Goal: Transaction & Acquisition: Purchase product/service

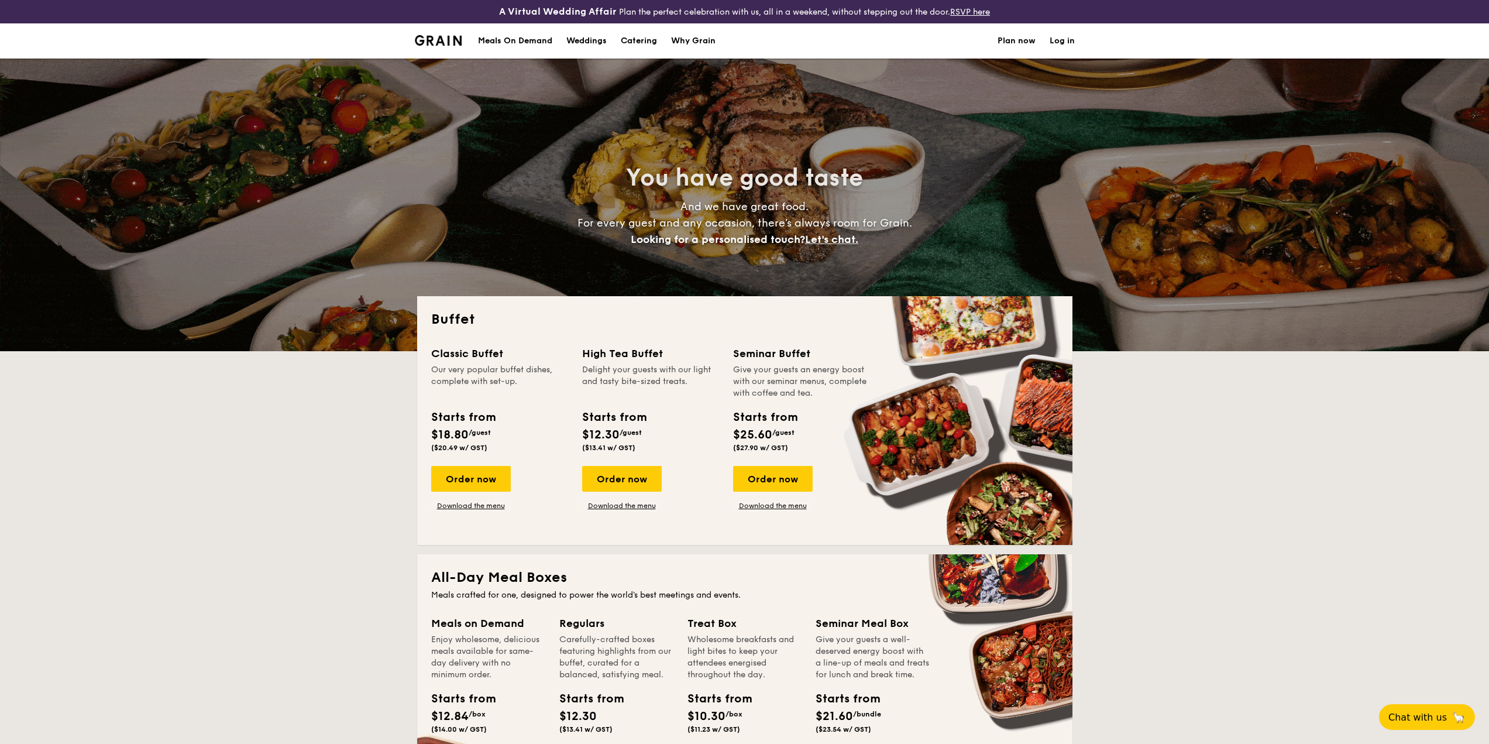
select select
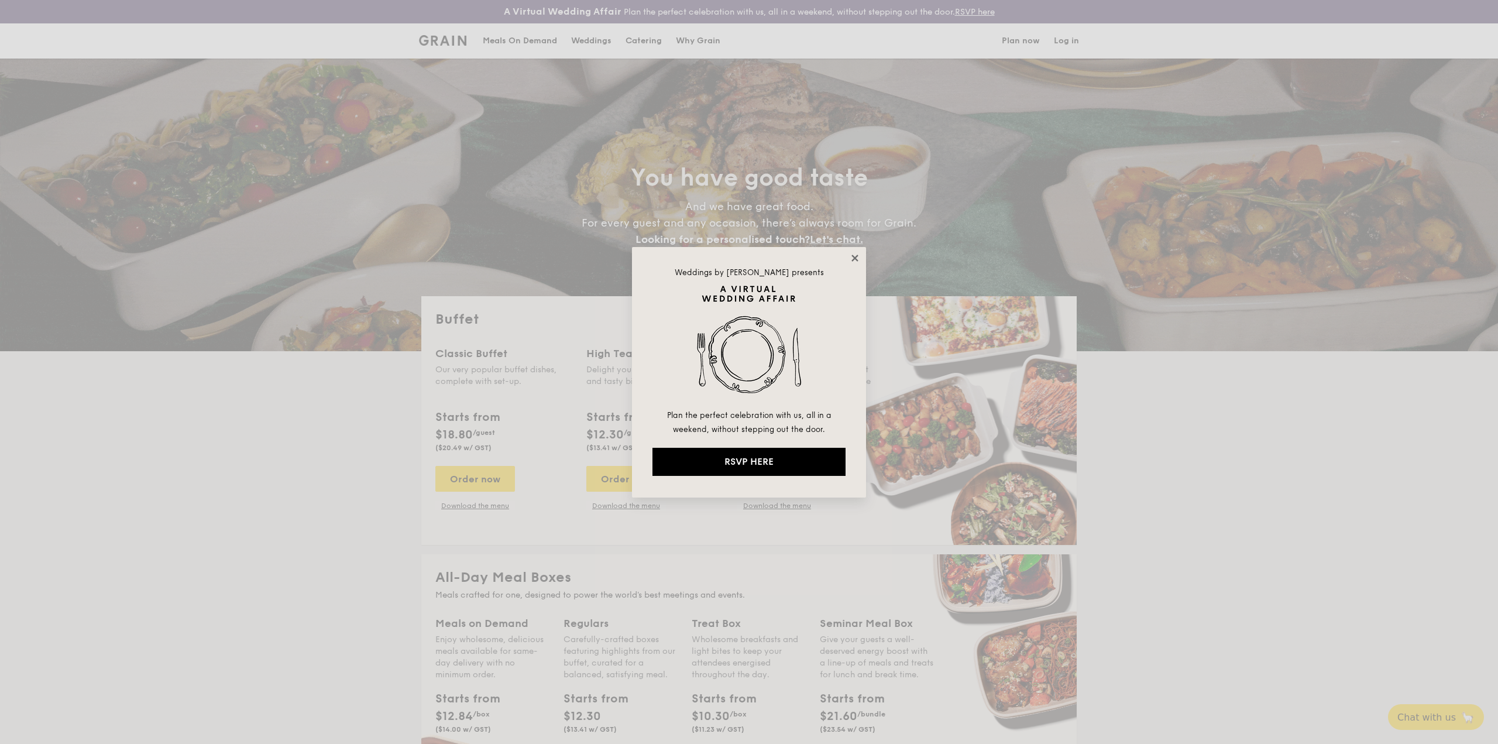
drag, startPoint x: 857, startPoint y: 253, endPoint x: 874, endPoint y: 386, distance: 134.0
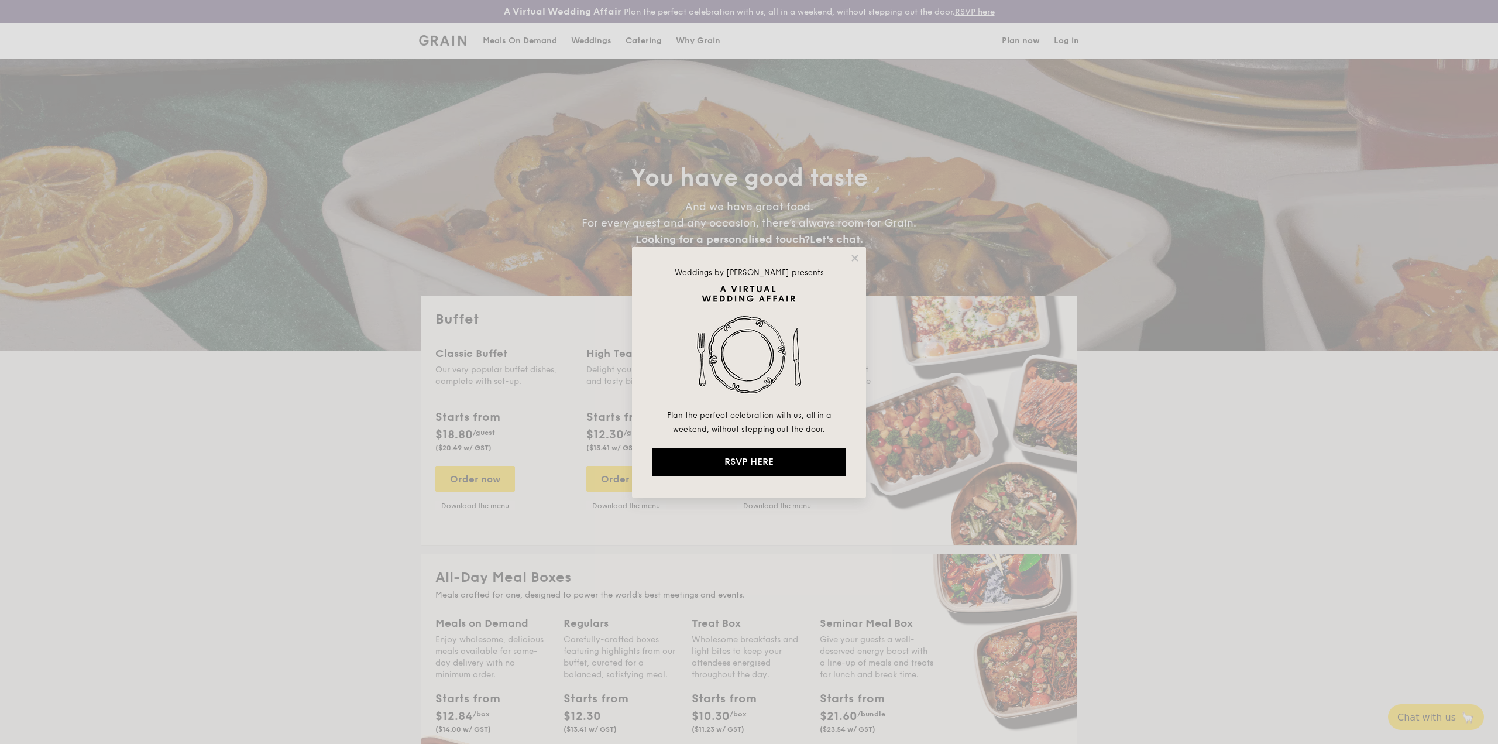
click at [857, 253] on icon at bounding box center [855, 258] width 11 height 11
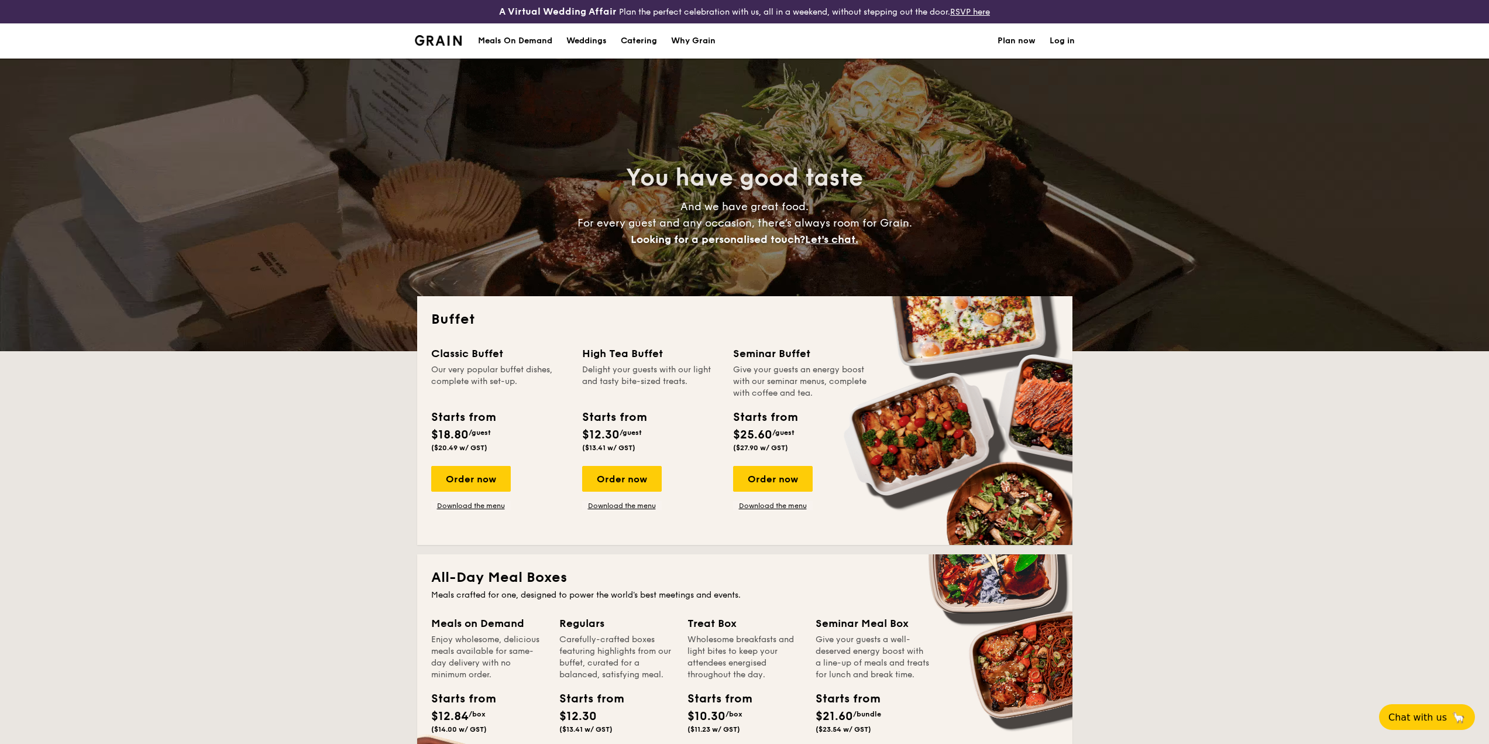
click at [551, 384] on div "Our very popular buffet dishes, complete with set-up." at bounding box center [499, 381] width 137 height 35
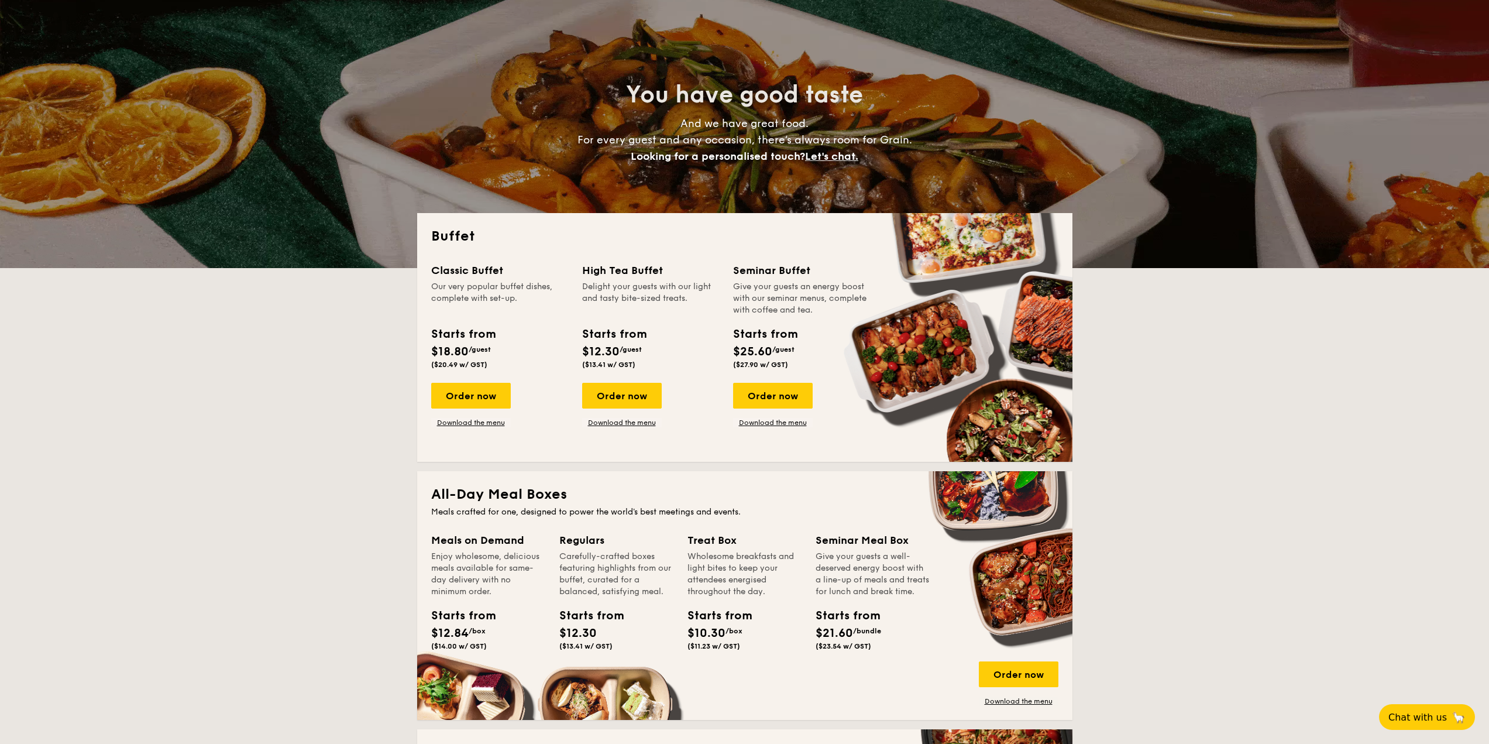
scroll to position [117, 0]
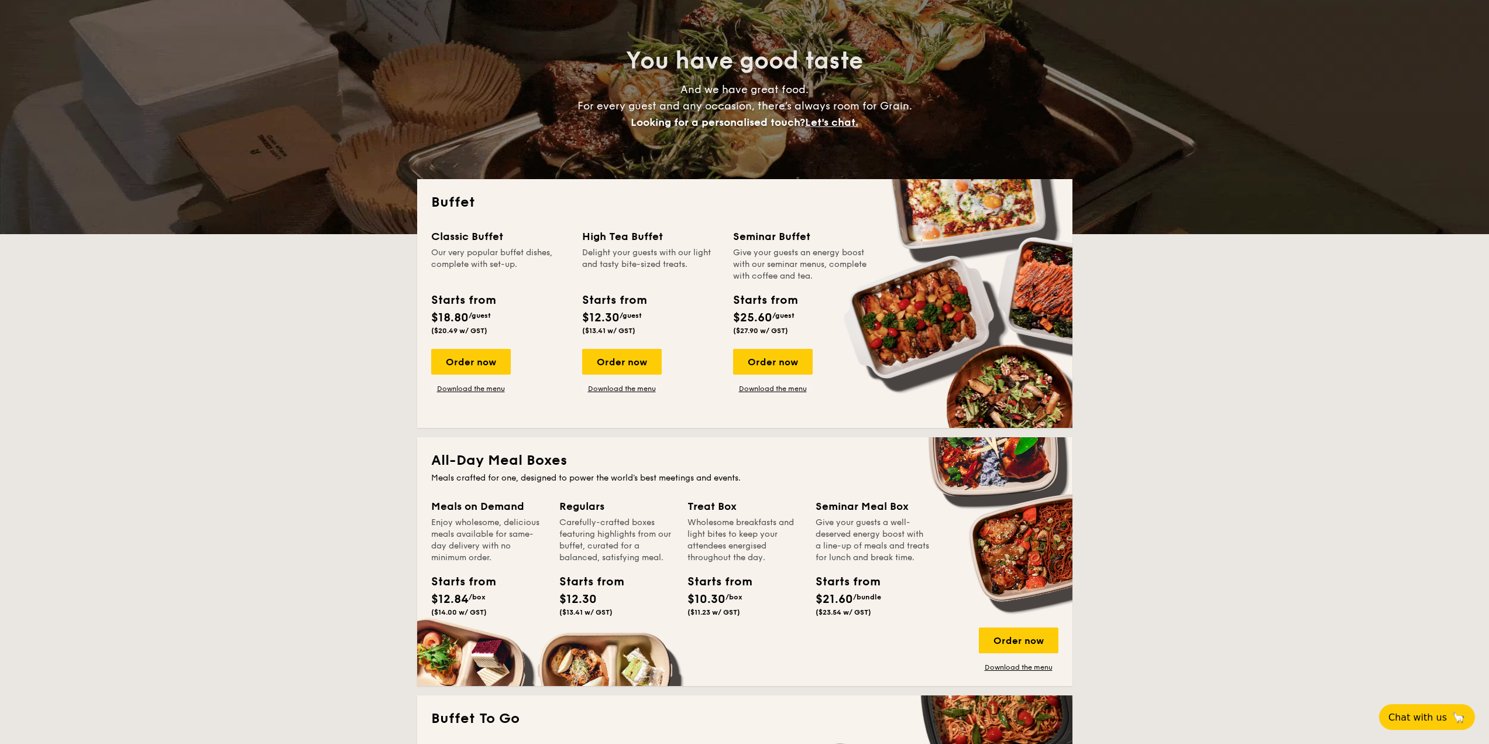
click at [854, 616] on span "($23.54 w/ GST)" at bounding box center [844, 612] width 56 height 8
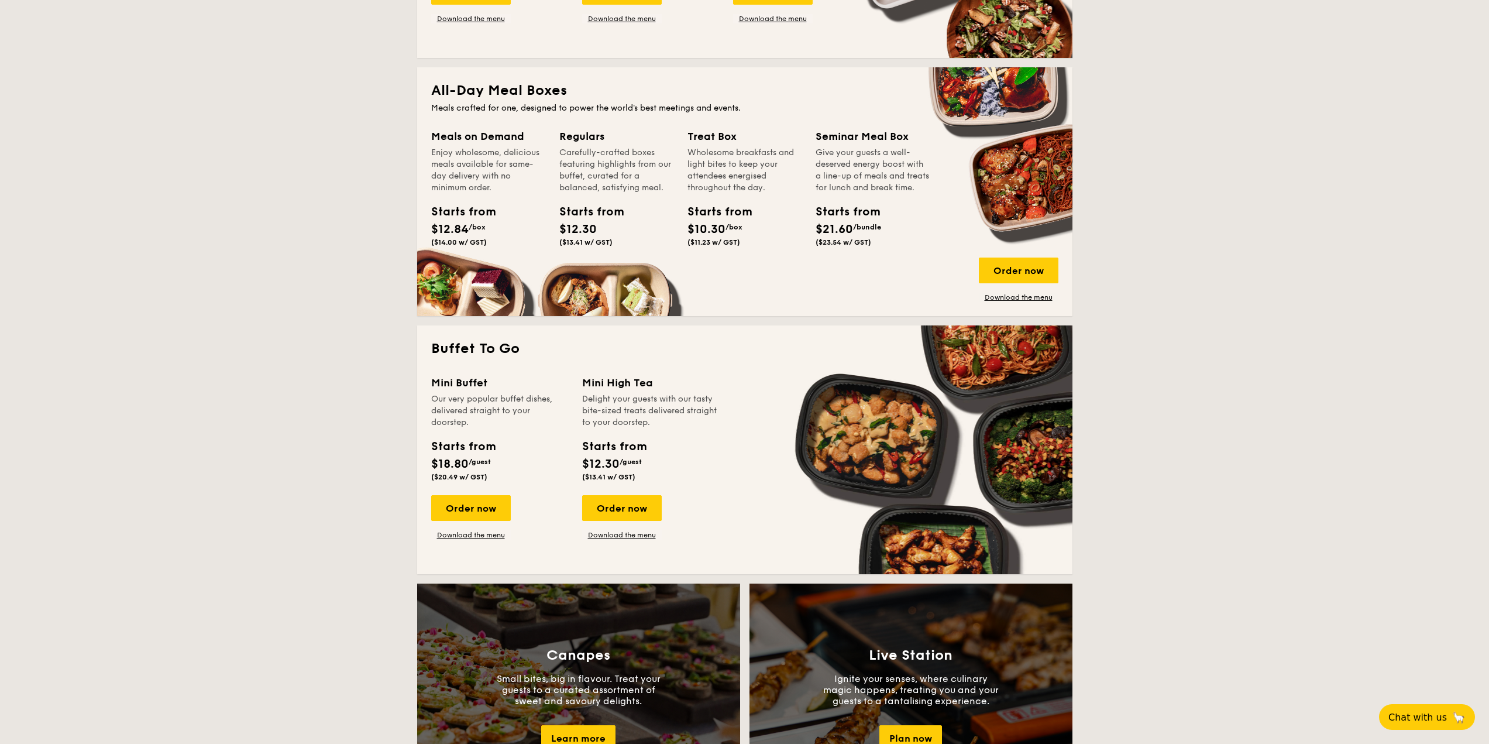
scroll to position [410, 0]
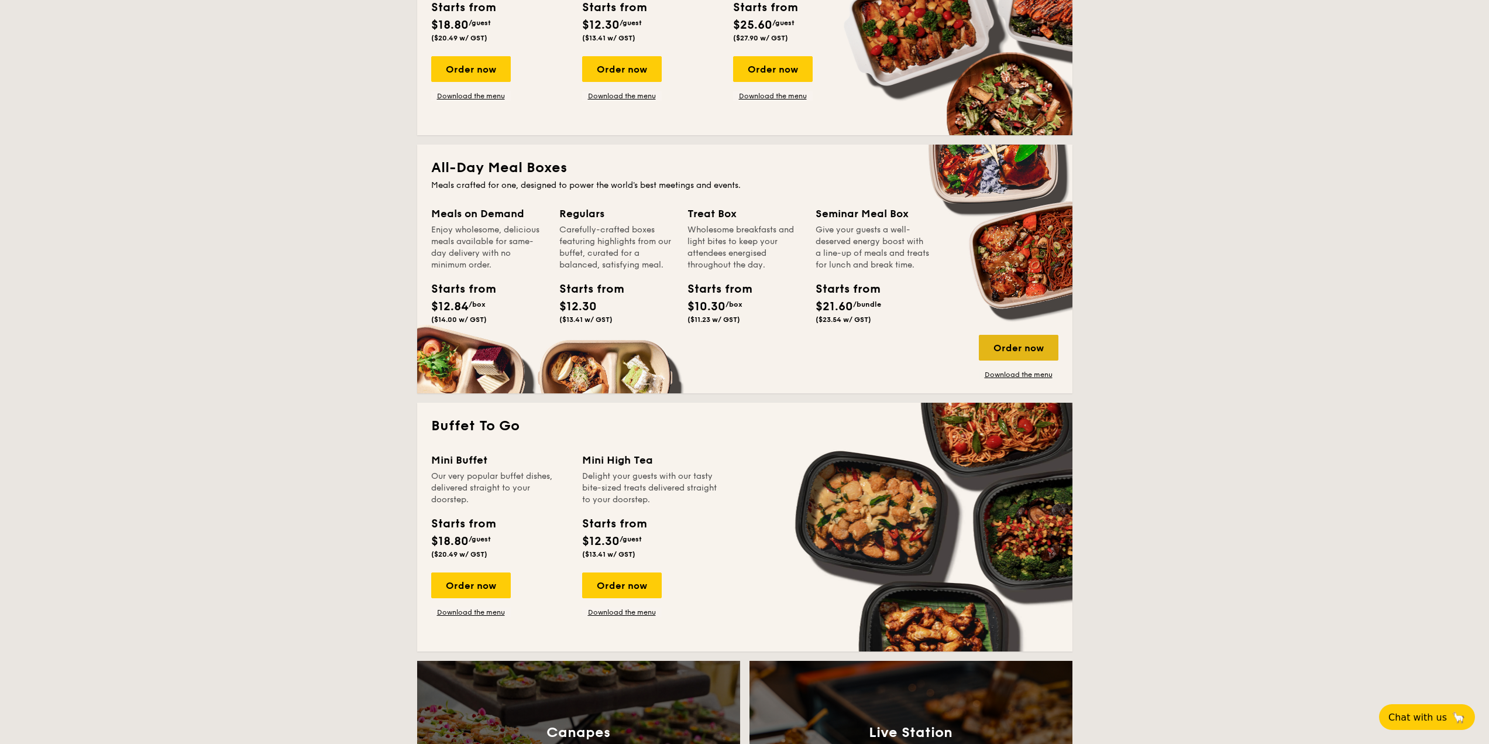
click at [994, 352] on div "Order now" at bounding box center [1019, 348] width 80 height 26
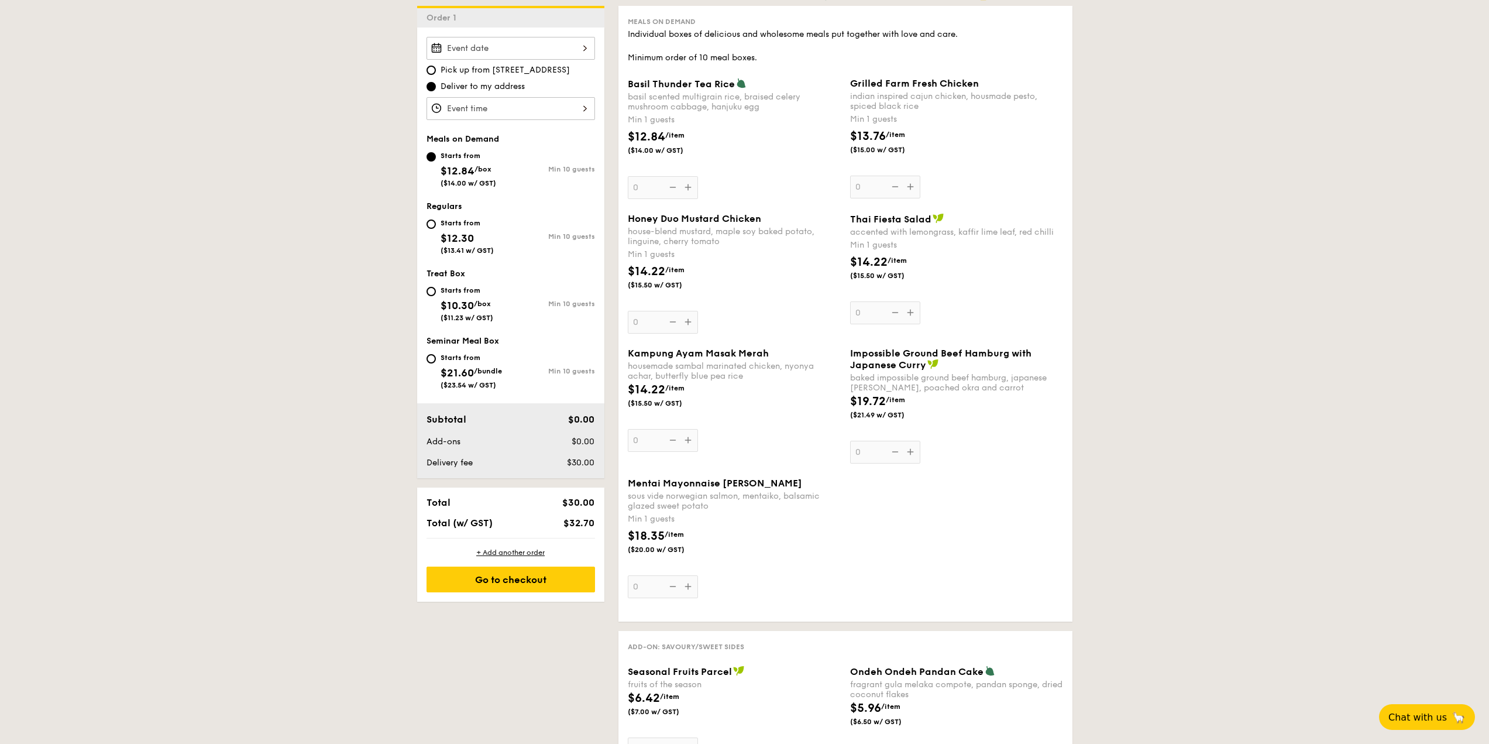
scroll to position [351, 0]
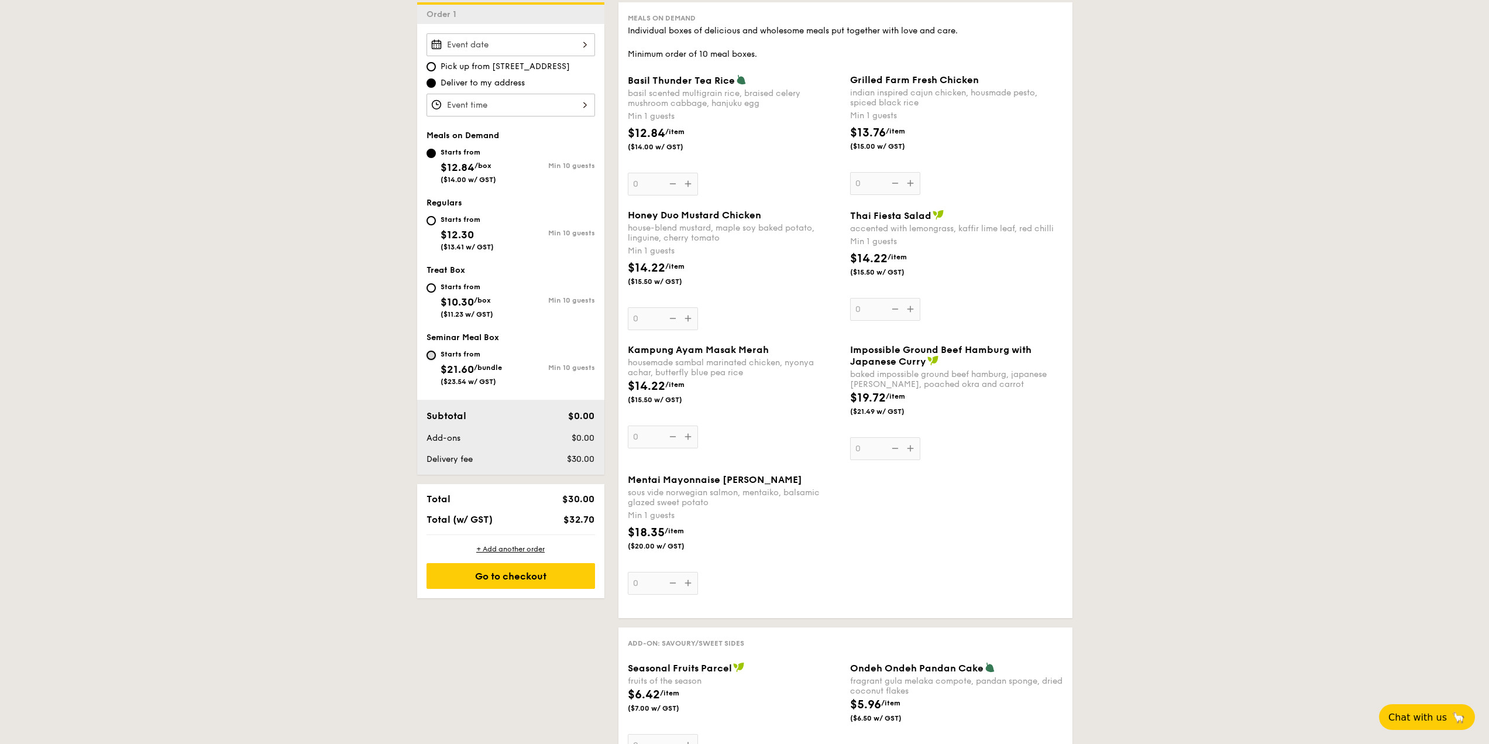
click at [432, 355] on input "Starts from $21.60 /bundle ($23.54 w/ GST) Min 10 guests" at bounding box center [431, 355] width 9 height 9
radio input "true"
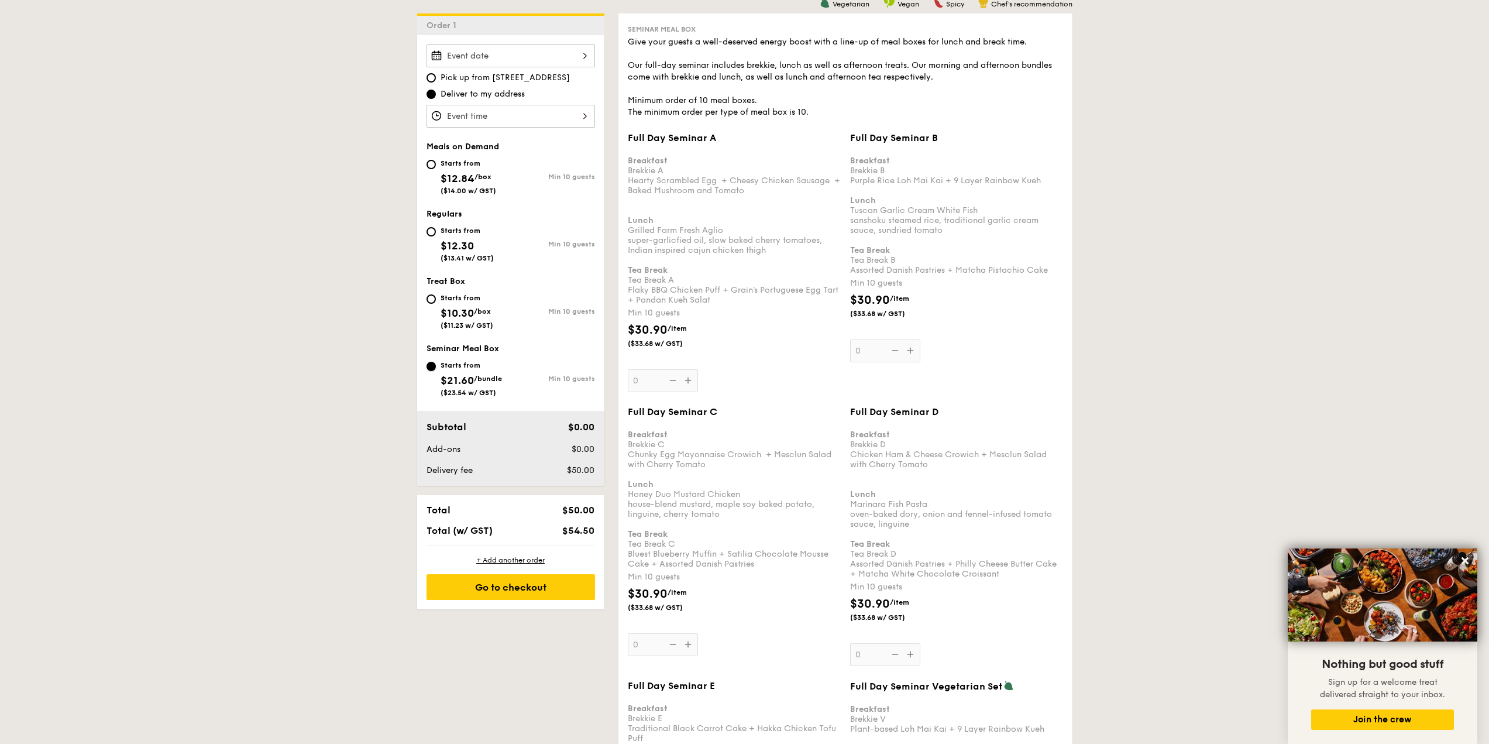
scroll to position [385, 0]
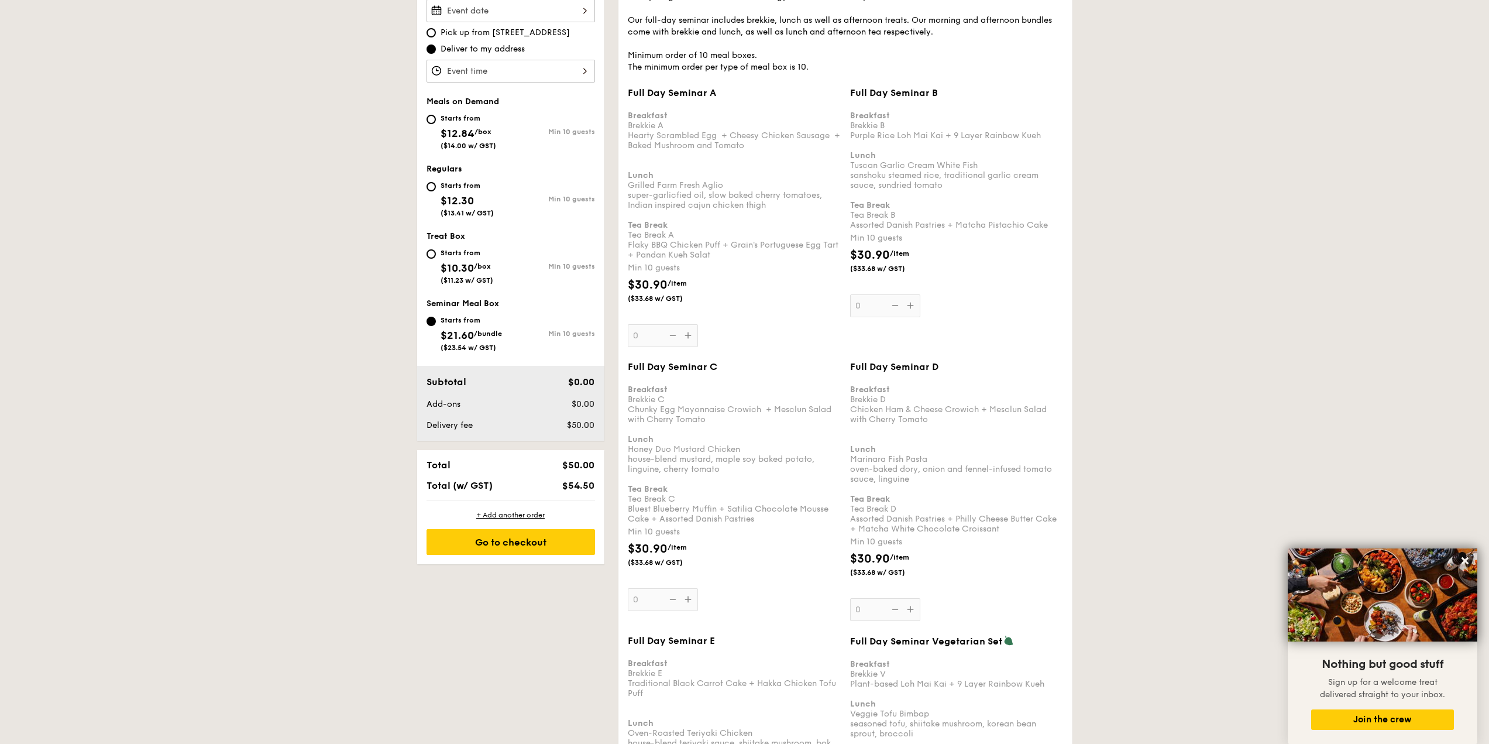
click at [645, 338] on div "Full Day Seminar A Breakfast Brekkie A Hearty Scrambled Egg  + Cheesy Chicken S…" at bounding box center [734, 217] width 213 height 260
click at [645, 338] on input "0" at bounding box center [663, 335] width 70 height 23
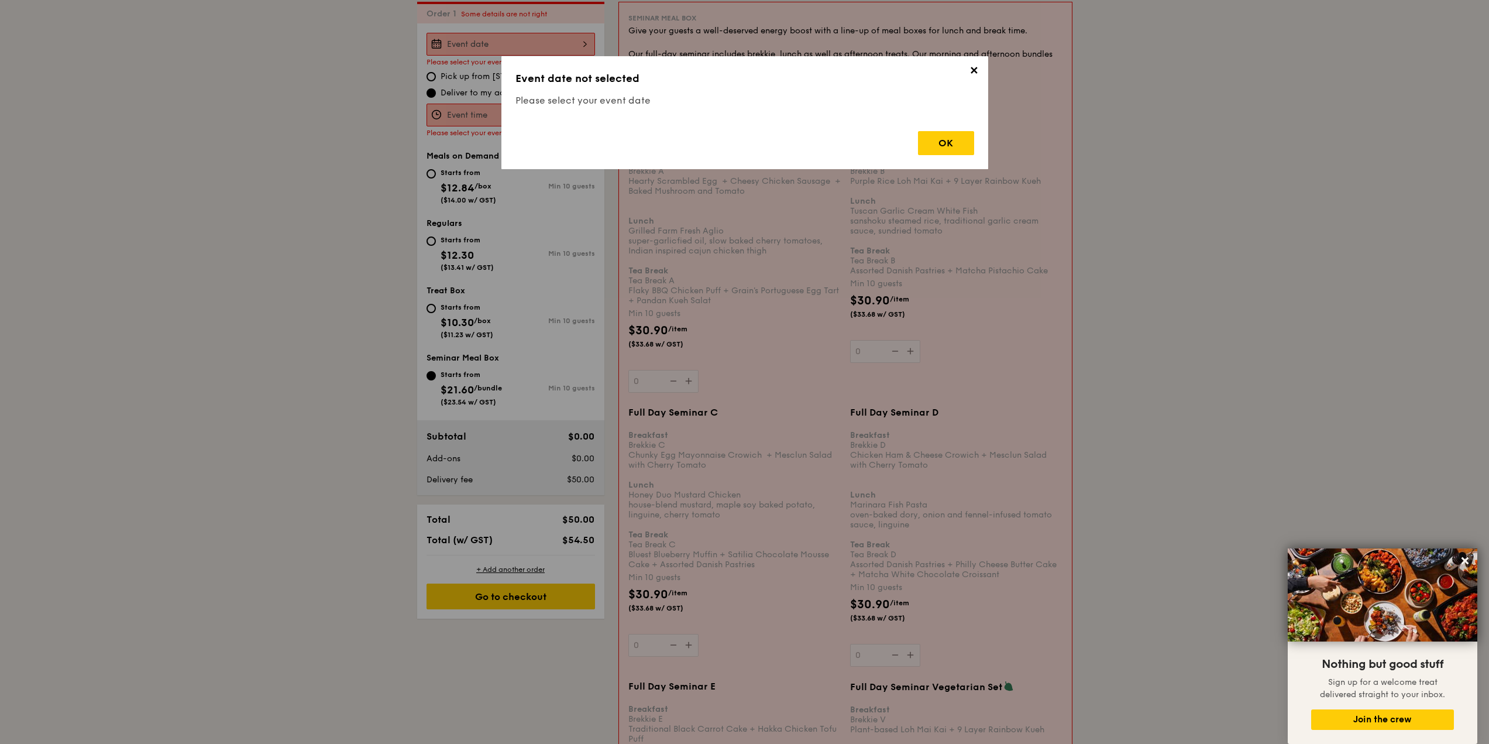
scroll to position [336, 0]
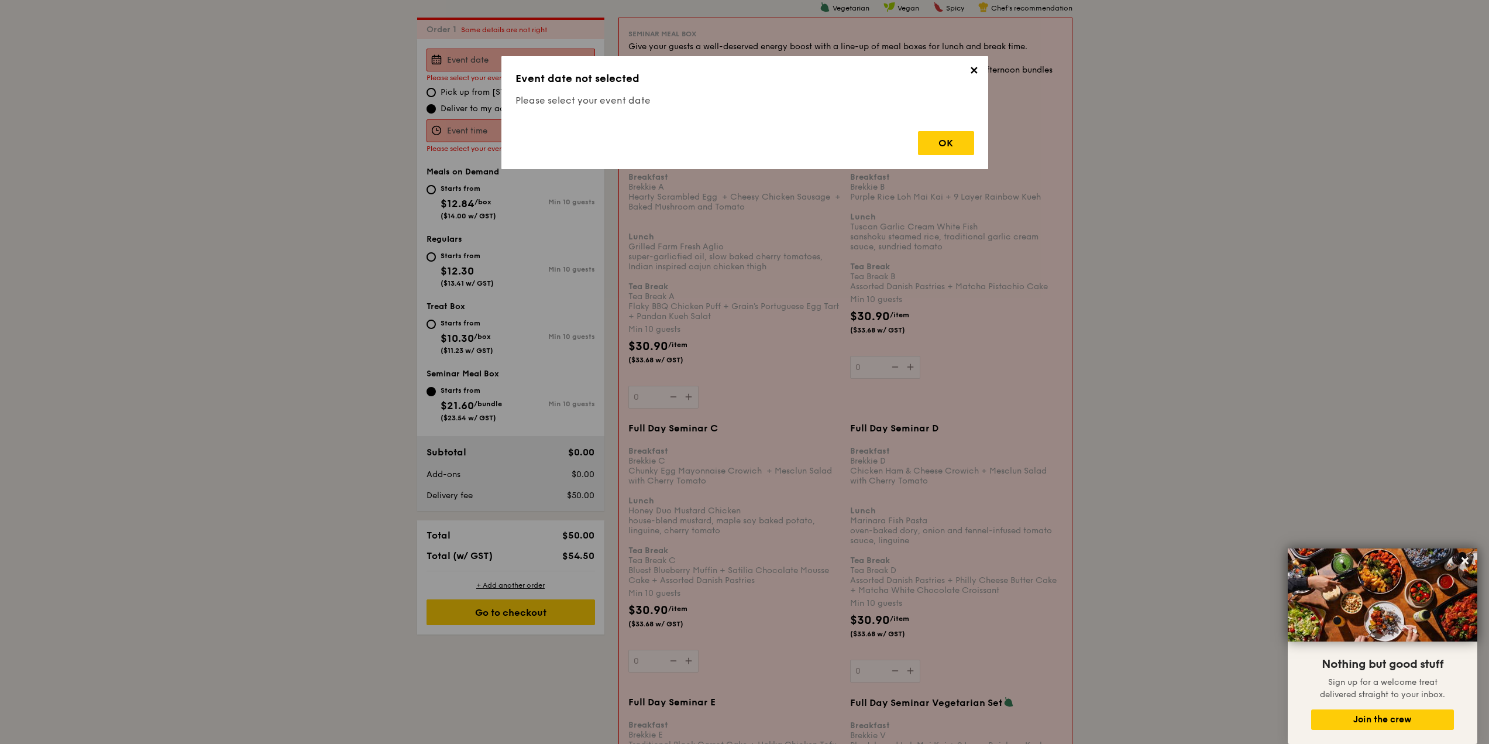
click at [976, 69] on span "✕" at bounding box center [974, 72] width 16 height 16
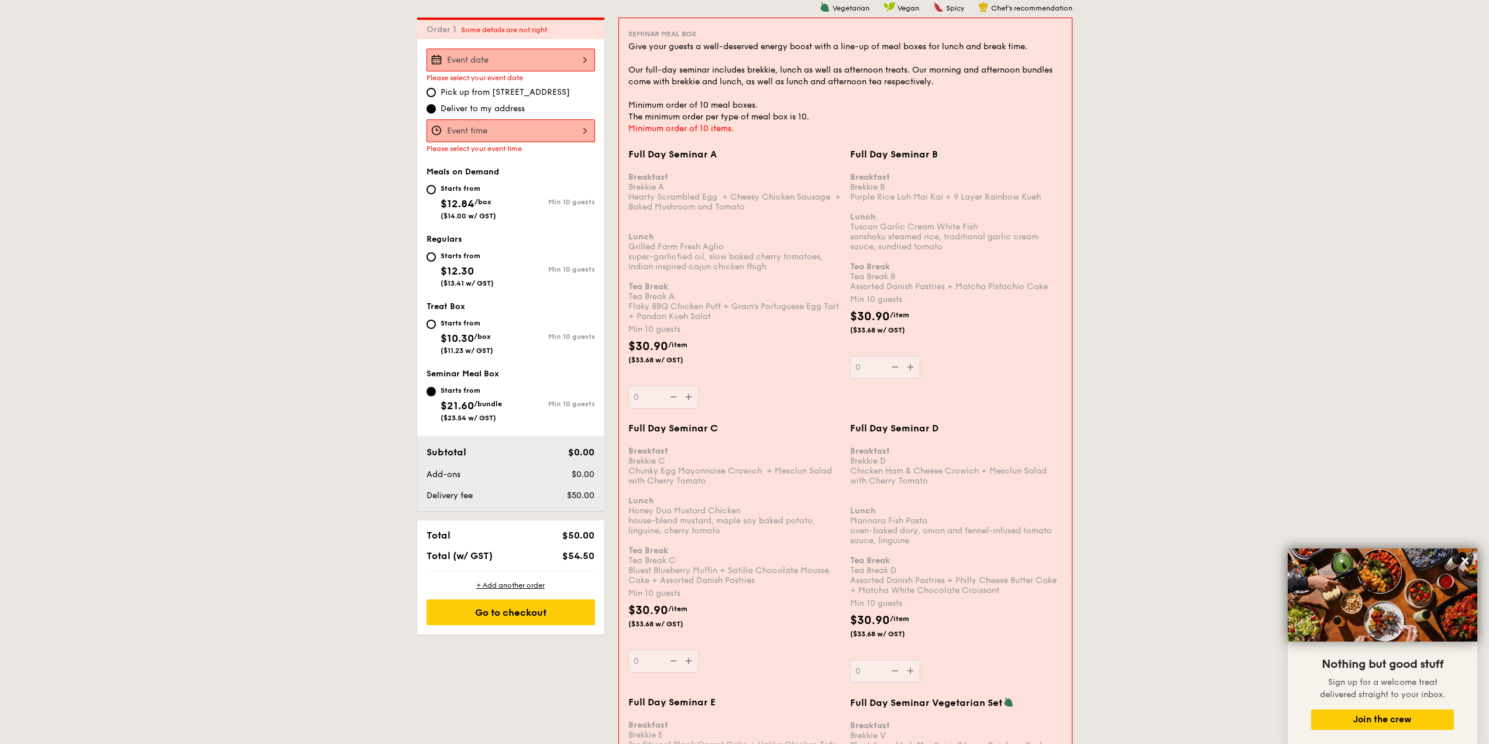
click at [495, 61] on div at bounding box center [511, 60] width 169 height 23
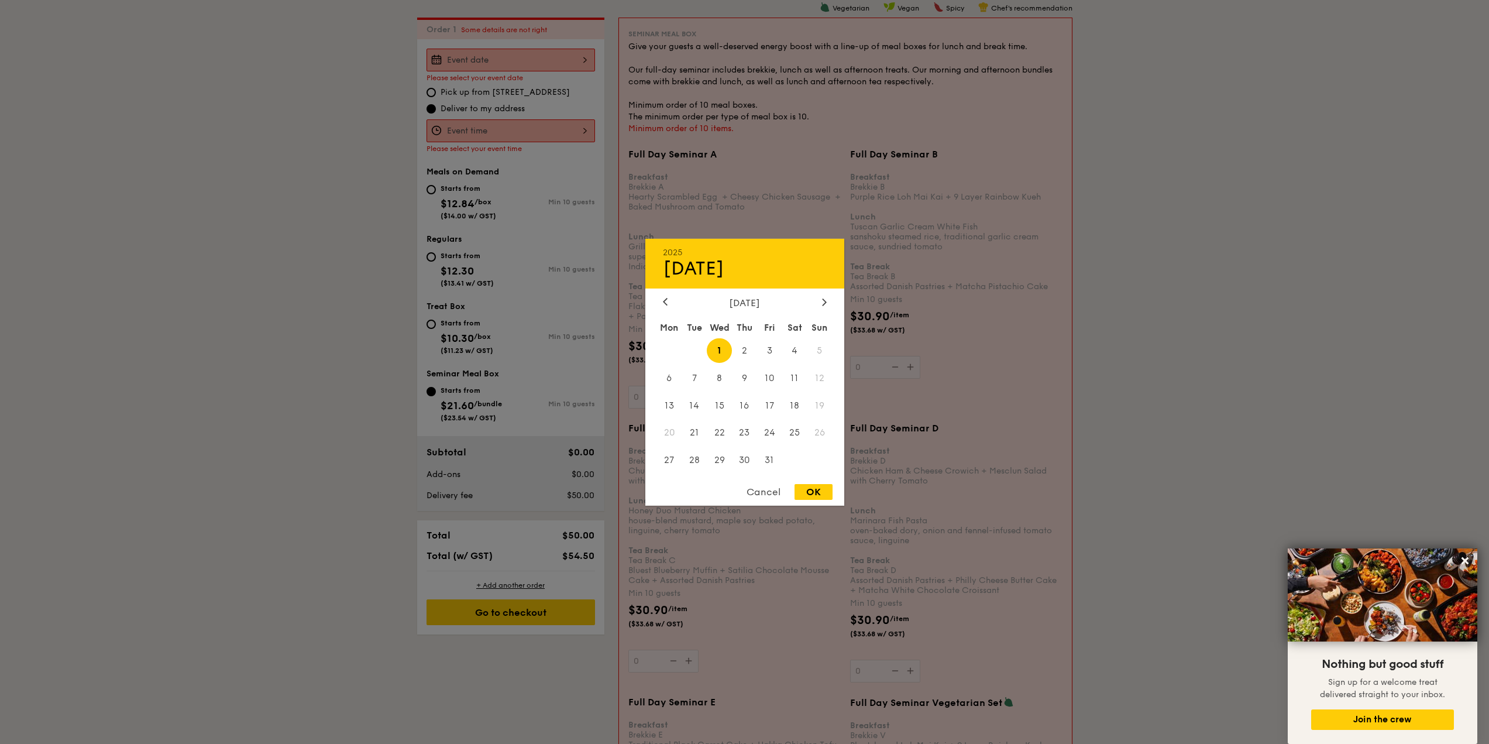
click at [670, 245] on div "[DATE]" at bounding box center [744, 263] width 199 height 50
click at [670, 248] on div "2025" at bounding box center [745, 252] width 164 height 10
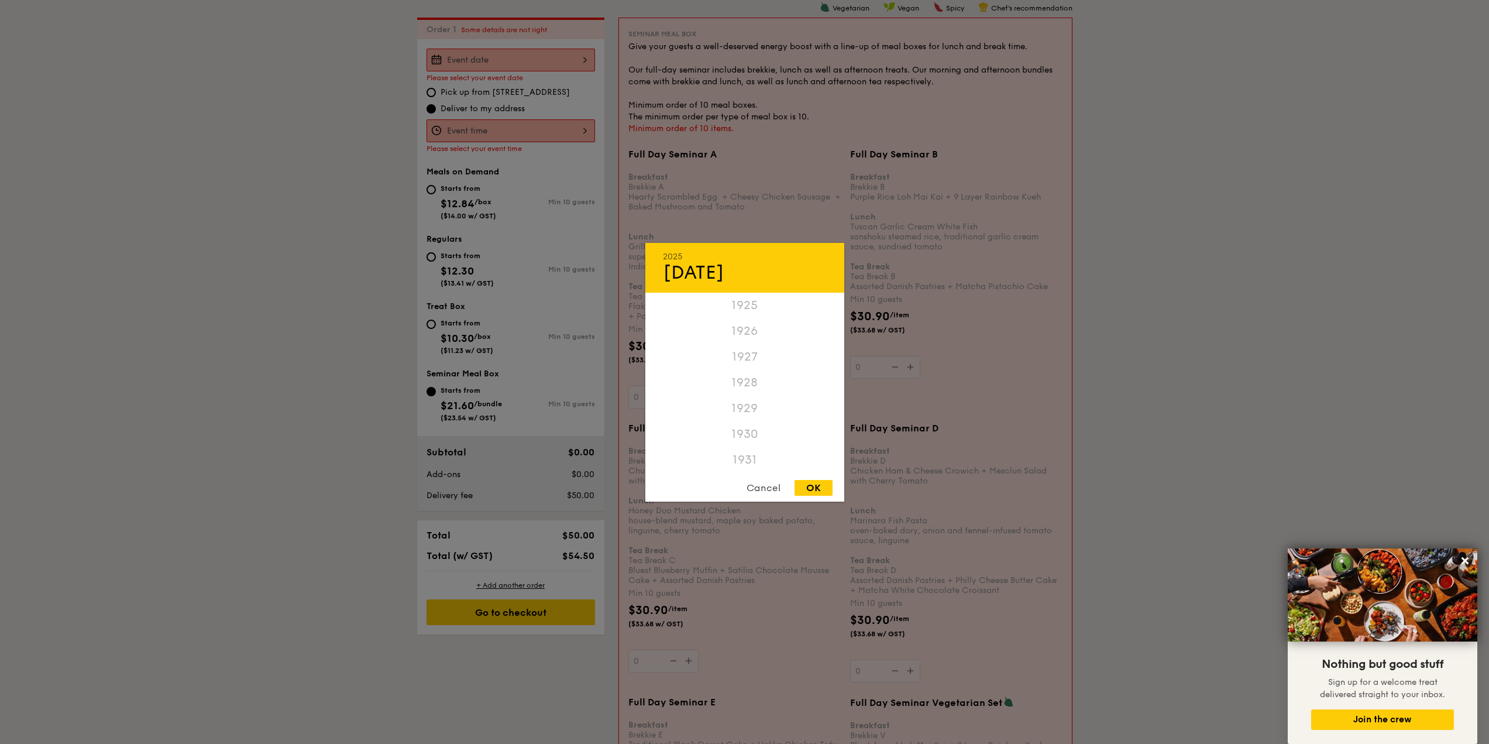
scroll to position [2478, 0]
click at [730, 437] on div "2026" at bounding box center [744, 440] width 199 height 34
click at [678, 281] on div "[DATE]" at bounding box center [745, 273] width 164 height 22
click at [680, 273] on div "[DATE]" at bounding box center [745, 273] width 164 height 22
drag, startPoint x: 688, startPoint y: 273, endPoint x: 800, endPoint y: 407, distance: 175.3
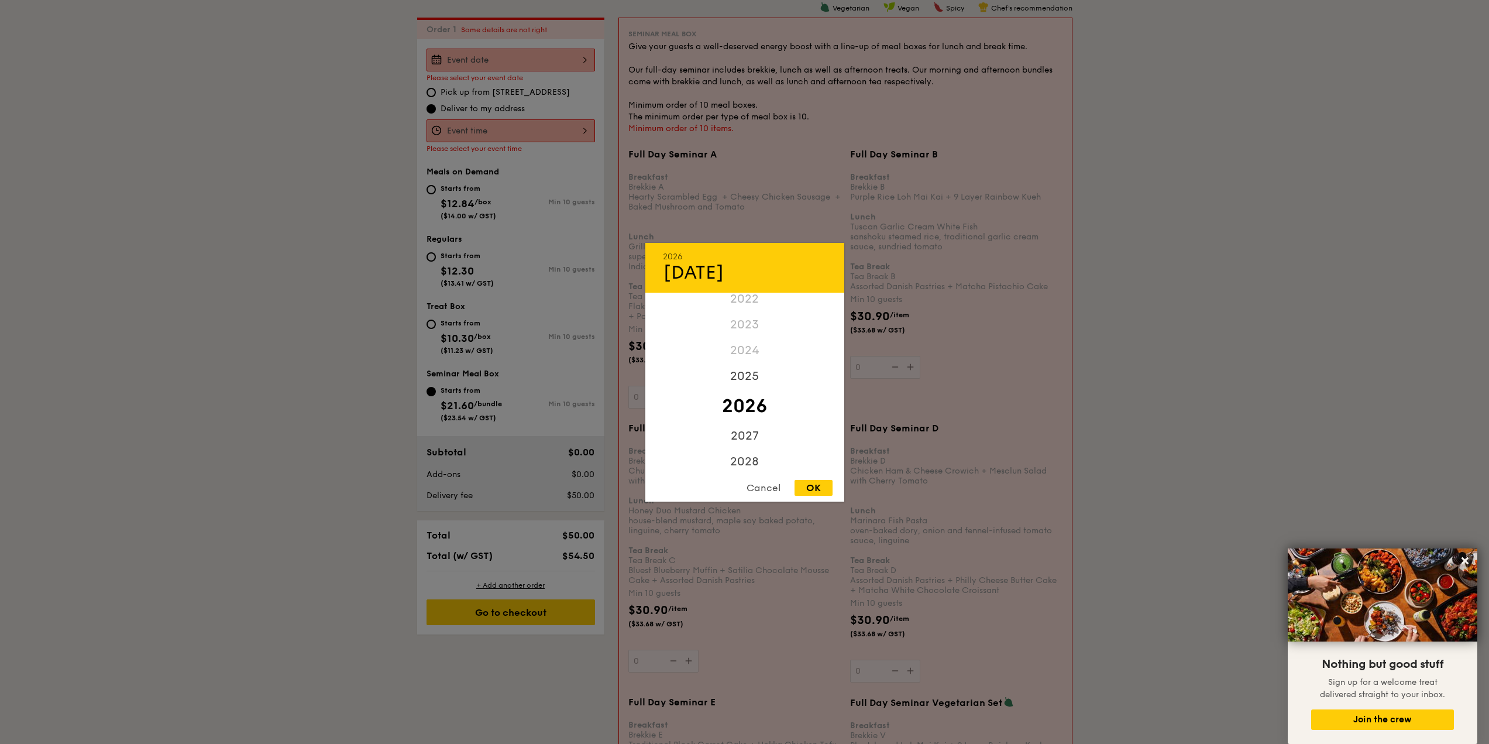
click at [688, 273] on div "[DATE]" at bounding box center [745, 273] width 164 height 22
click at [824, 492] on div "OK" at bounding box center [814, 488] width 38 height 16
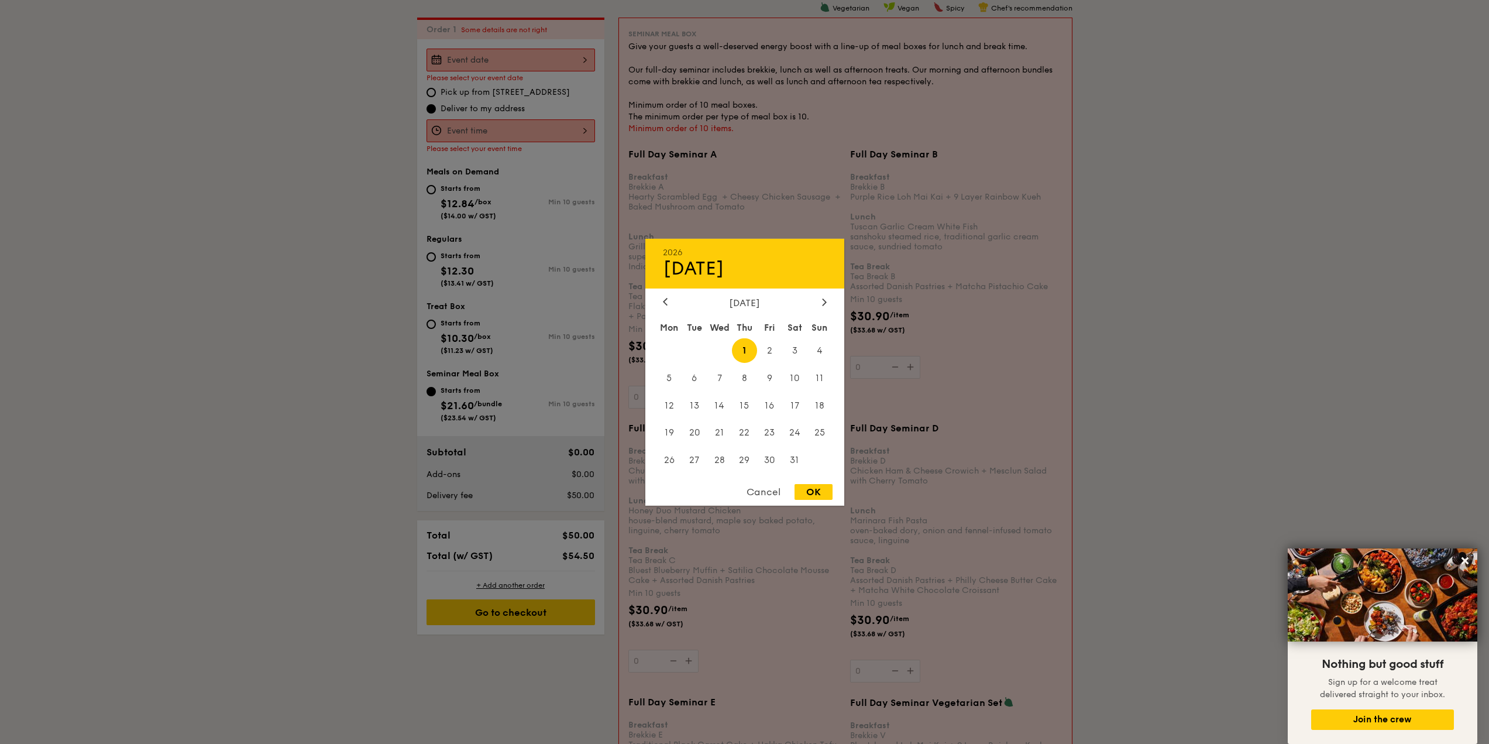
click at [764, 492] on div "Cancel" at bounding box center [763, 492] width 57 height 16
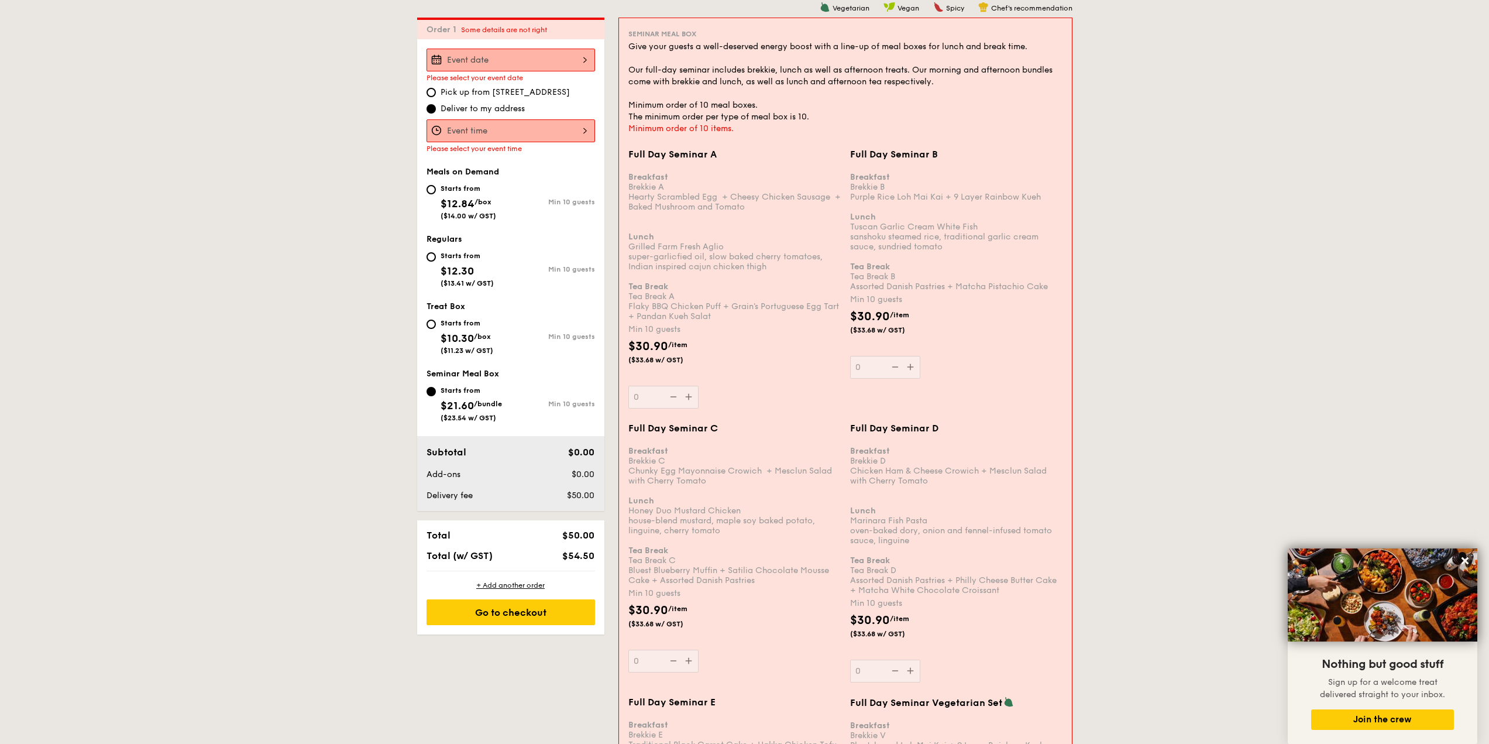
click at [560, 63] on div at bounding box center [511, 60] width 169 height 23
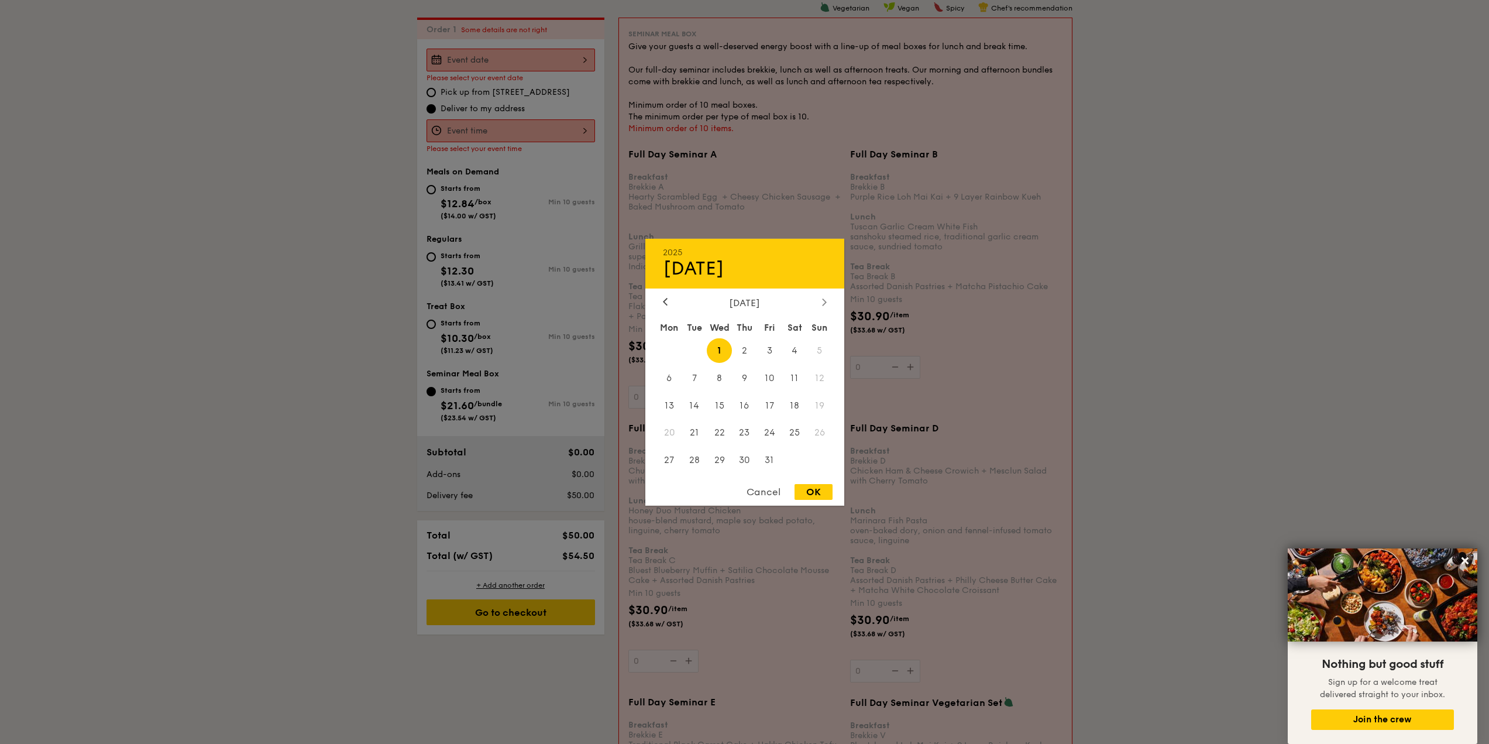
click at [823, 304] on icon at bounding box center [824, 302] width 5 height 8
click at [667, 301] on icon at bounding box center [665, 302] width 5 height 8
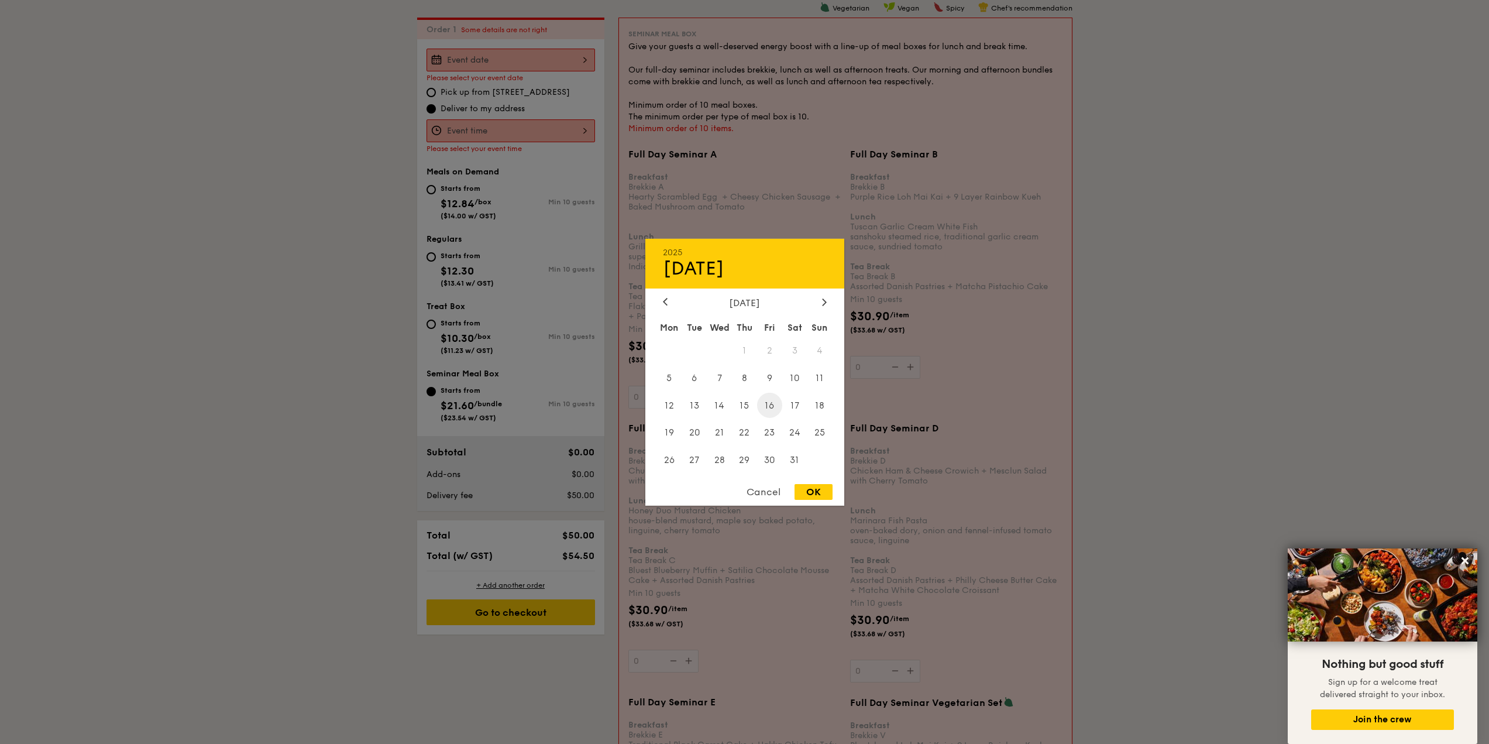
click at [769, 405] on span "16" at bounding box center [769, 405] width 25 height 25
click at [813, 494] on div "OK" at bounding box center [814, 492] width 38 height 16
type input "[DATE]"
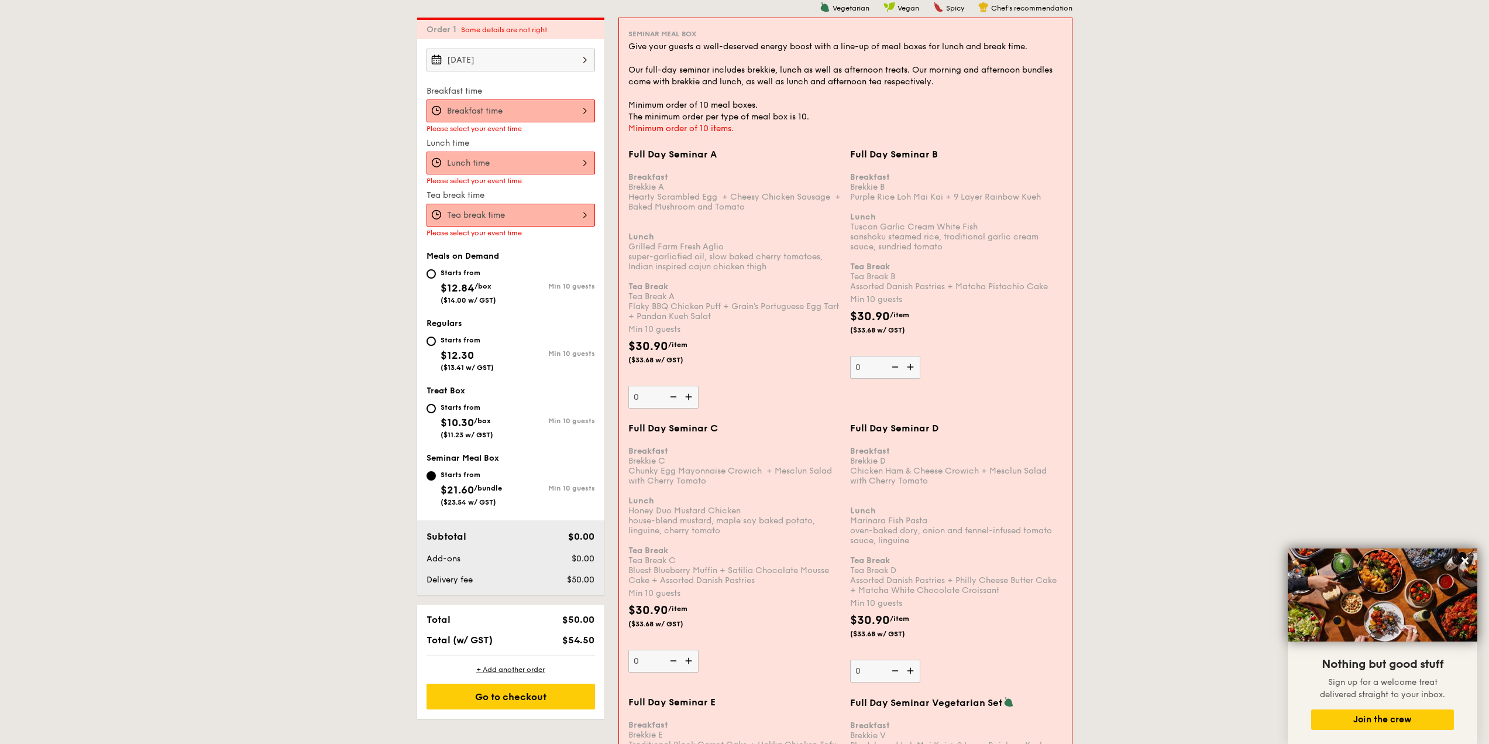
click at [516, 109] on div at bounding box center [511, 110] width 169 height 23
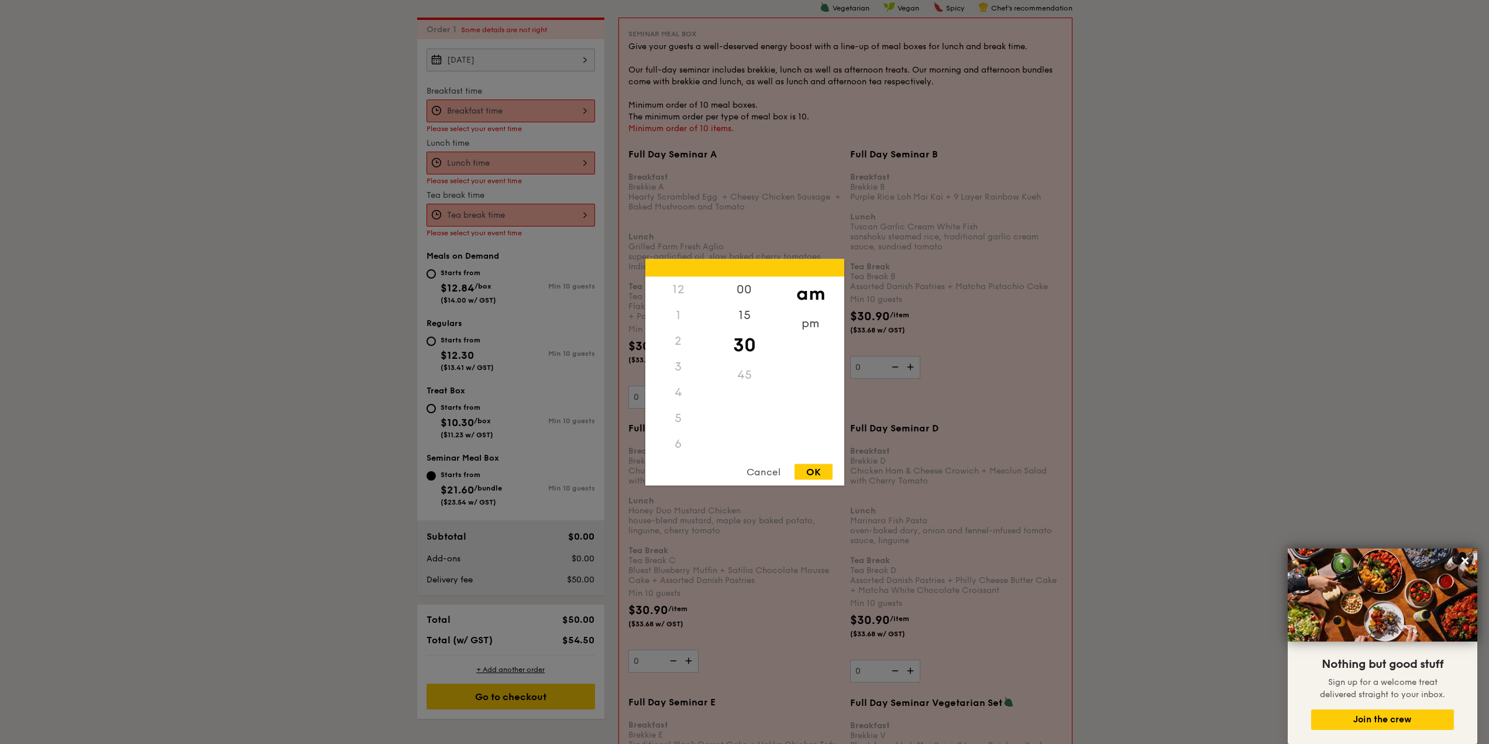
scroll to position [129, 0]
click at [678, 396] on div "9" at bounding box center [678, 396] width 66 height 34
click at [807, 470] on div "OK" at bounding box center [814, 471] width 38 height 16
type input "9:30AM"
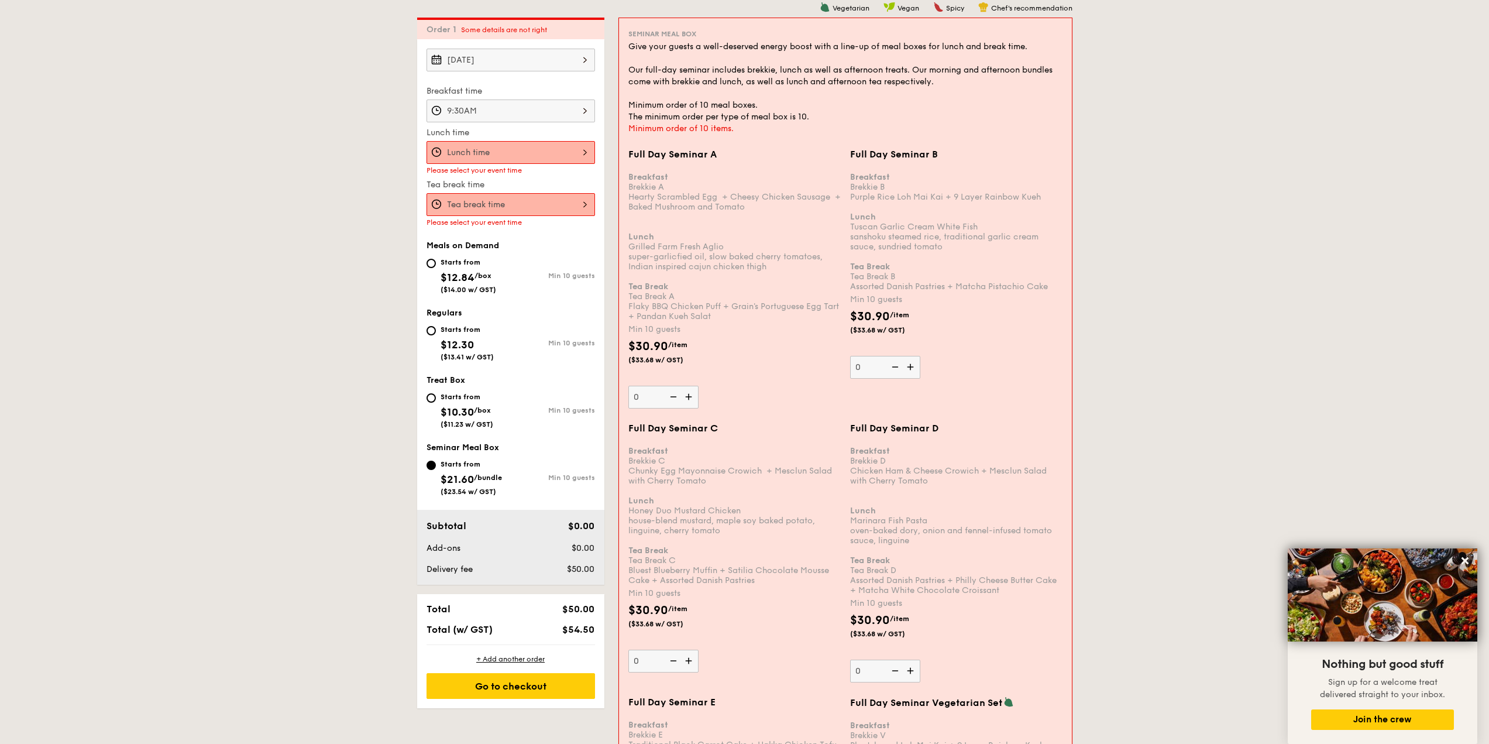
click at [473, 141] on div at bounding box center [511, 152] width 169 height 23
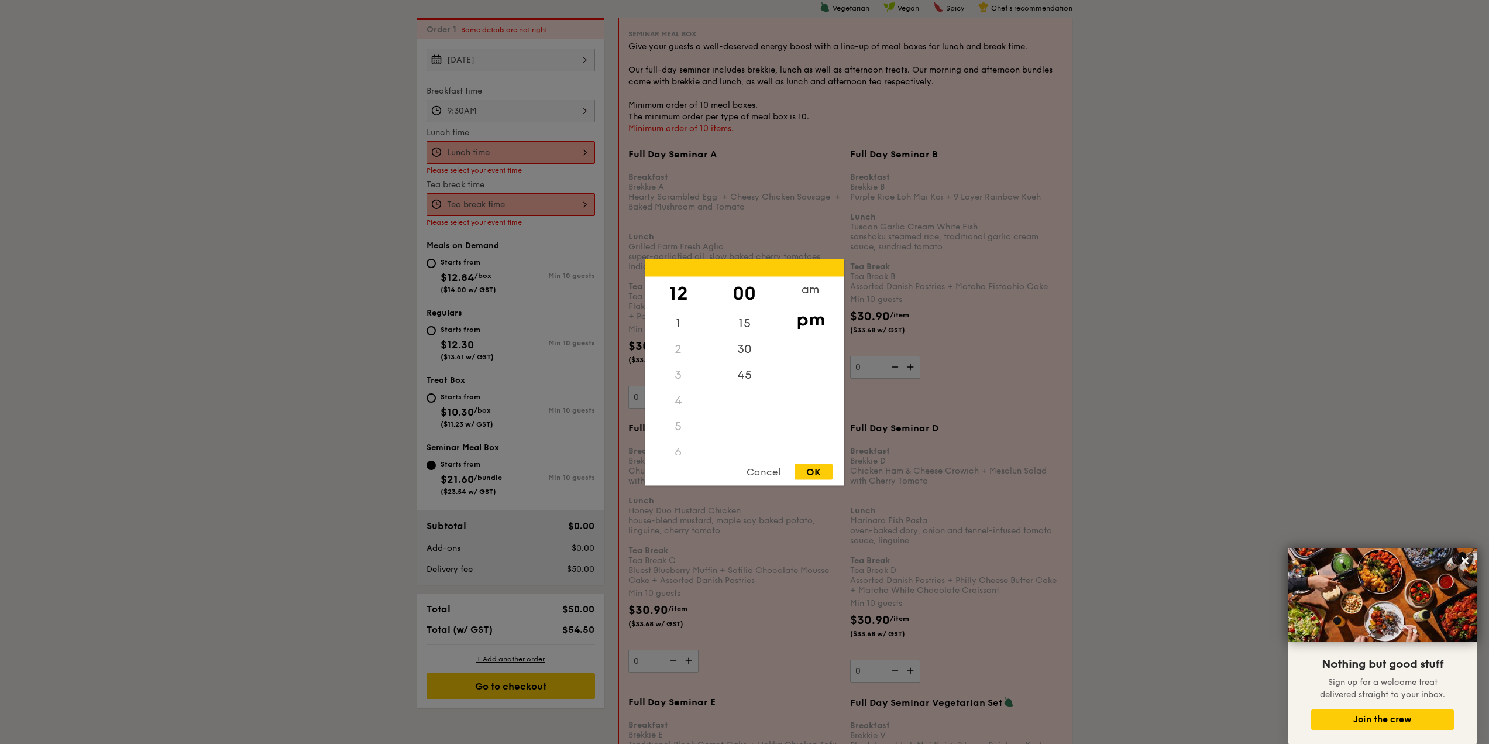
drag, startPoint x: 807, startPoint y: 476, endPoint x: 688, endPoint y: 340, distance: 180.4
click at [808, 475] on div "OK" at bounding box center [814, 471] width 38 height 16
type input "12:00PM"
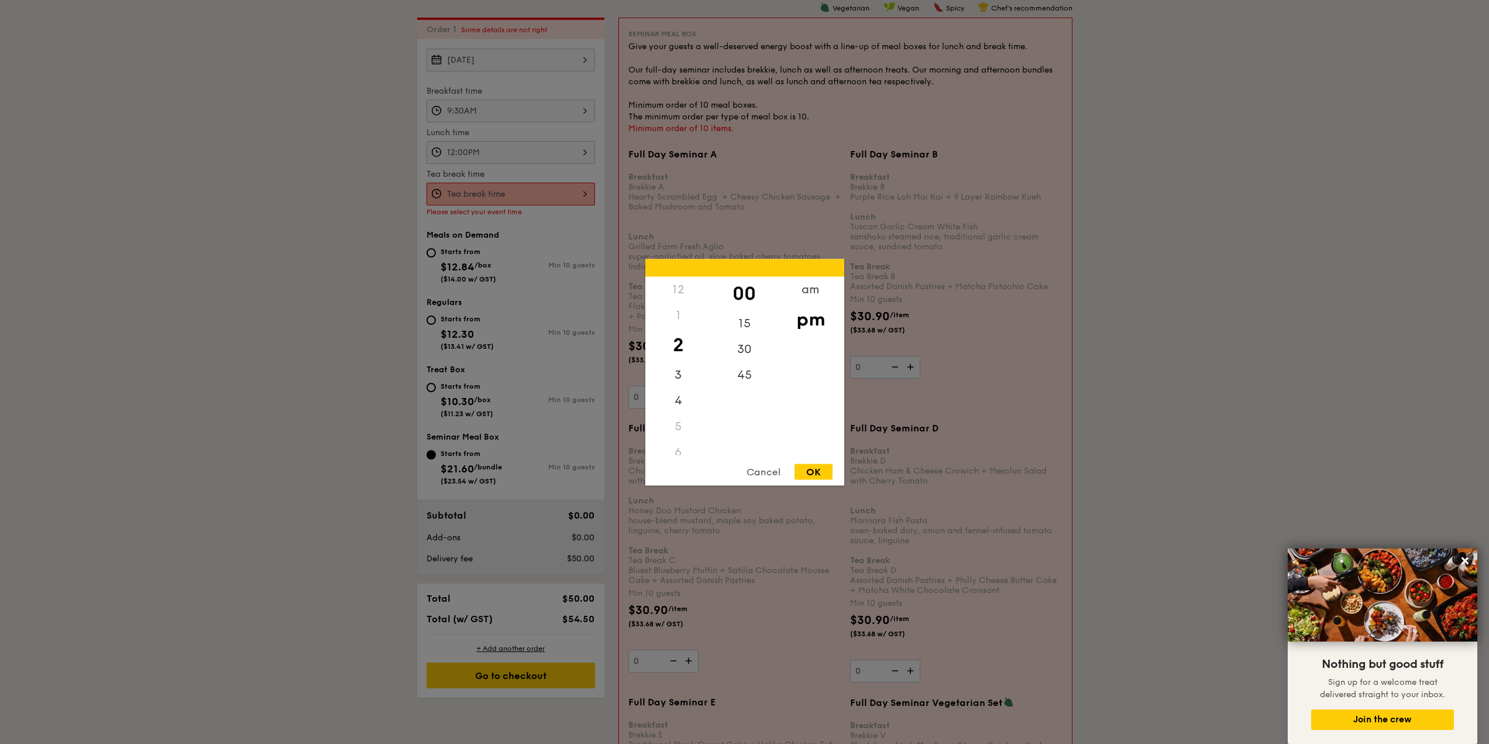
click at [504, 187] on div "12 1 2 3 4 5 6 7 8 9 10 11 00 15 30 45 am pm Cancel OK" at bounding box center [511, 194] width 169 height 23
click at [680, 377] on div "3" at bounding box center [678, 379] width 66 height 34
click at [818, 471] on div "OK" at bounding box center [814, 471] width 38 height 16
type input "3:00PM"
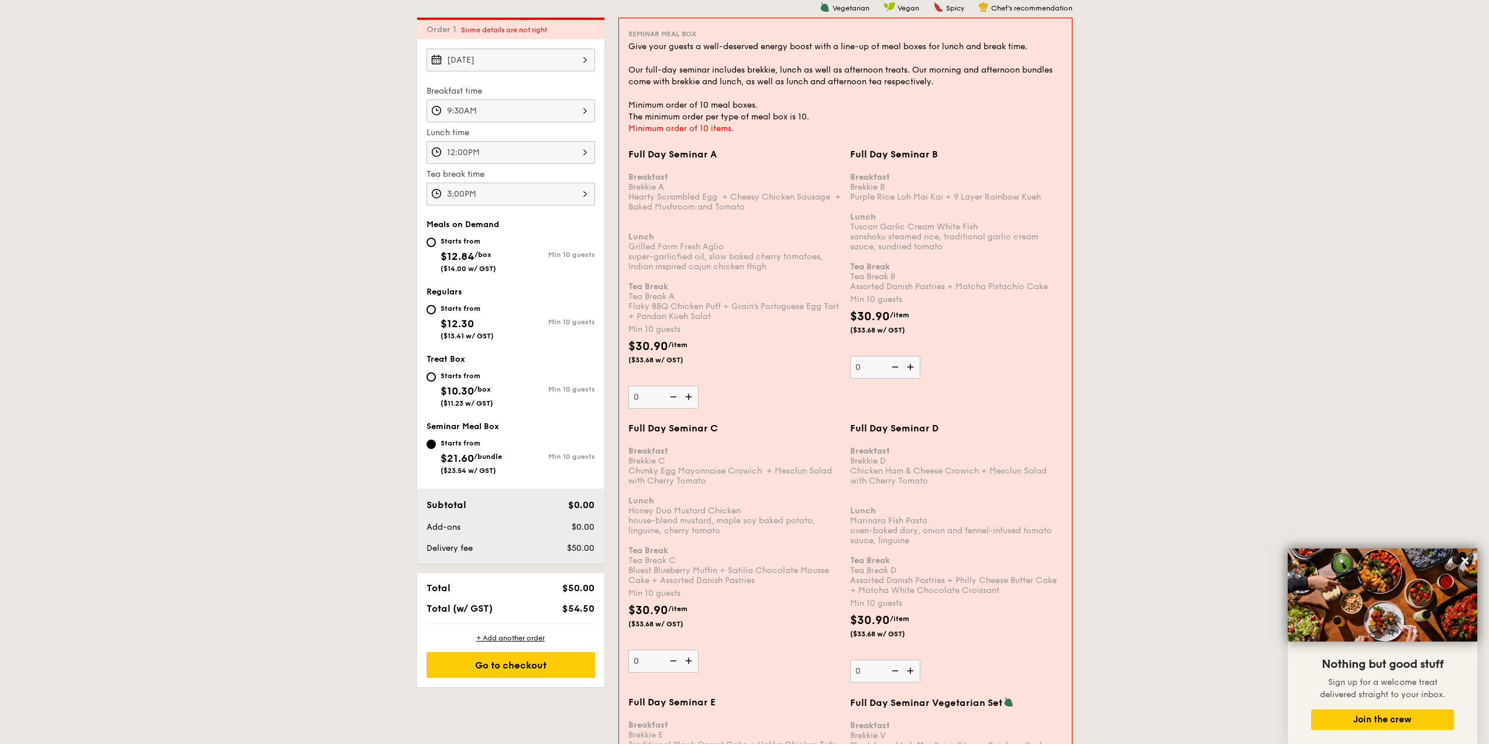
click at [777, 355] on div "$30.90 /item ($33.68 w/ GST)" at bounding box center [735, 358] width 222 height 41
click at [699, 386] on input "0" at bounding box center [663, 397] width 70 height 23
click at [776, 353] on div "$30.90 /item ($33.68 w/ GST)" at bounding box center [735, 358] width 222 height 41
click at [699, 386] on input "0" at bounding box center [663, 397] width 70 height 23
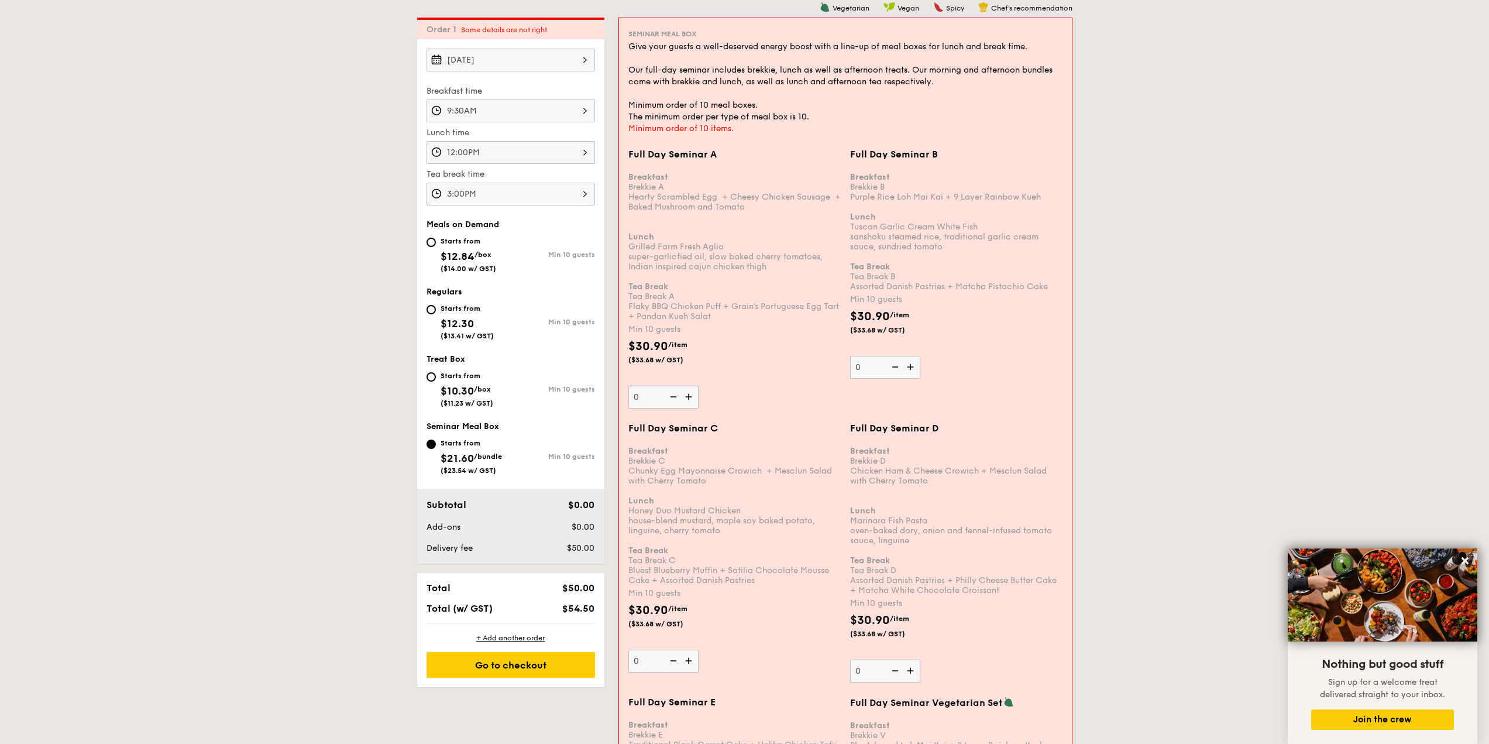
click at [758, 334] on div "Min 10 guests" at bounding box center [734, 330] width 212 height 12
click at [699, 386] on input "0" at bounding box center [663, 397] width 70 height 23
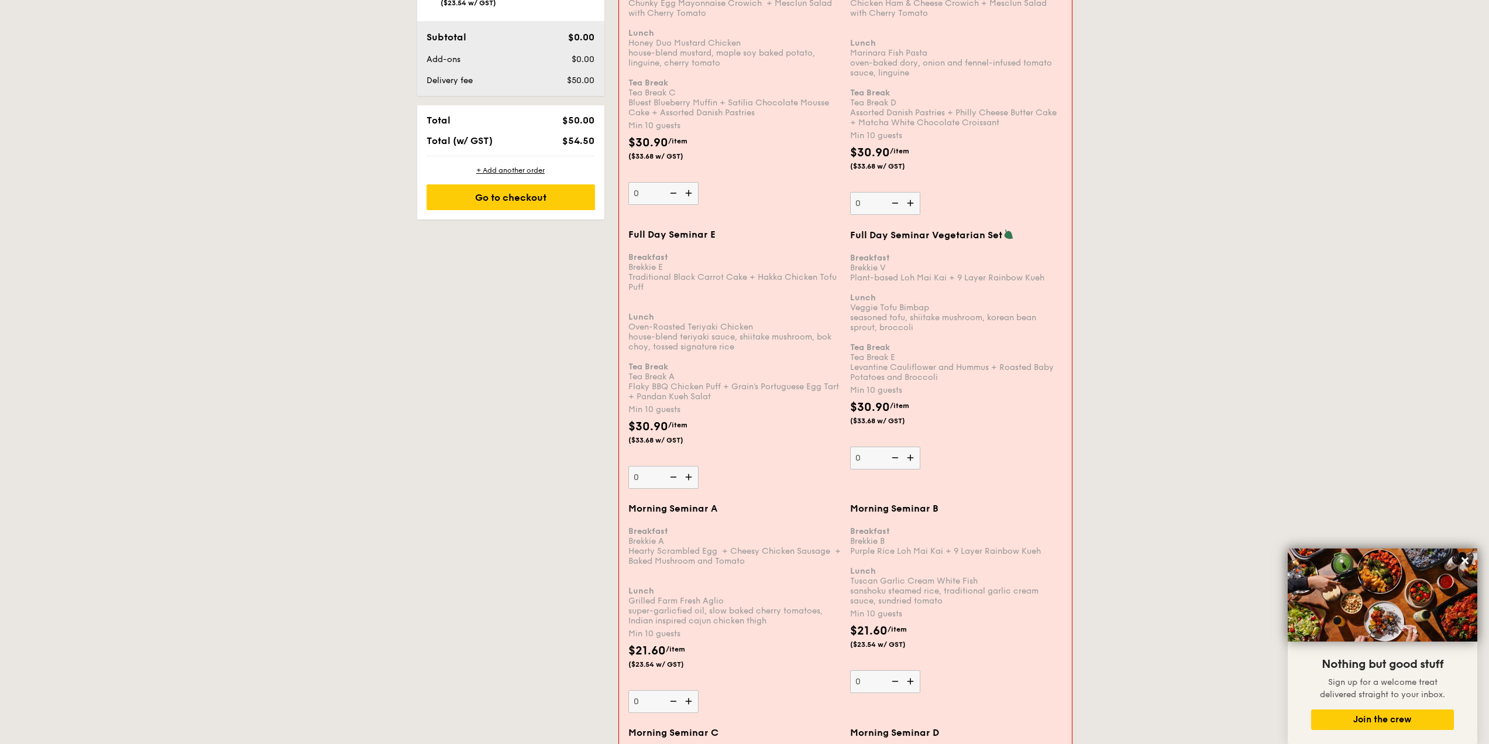
scroll to position [804, 0]
click at [689, 471] on img at bounding box center [690, 476] width 18 height 22
click at [689, 471] on input "0" at bounding box center [663, 476] width 70 height 23
click at [689, 471] on img at bounding box center [690, 476] width 18 height 22
click at [689, 471] on input "10" at bounding box center [663, 476] width 70 height 23
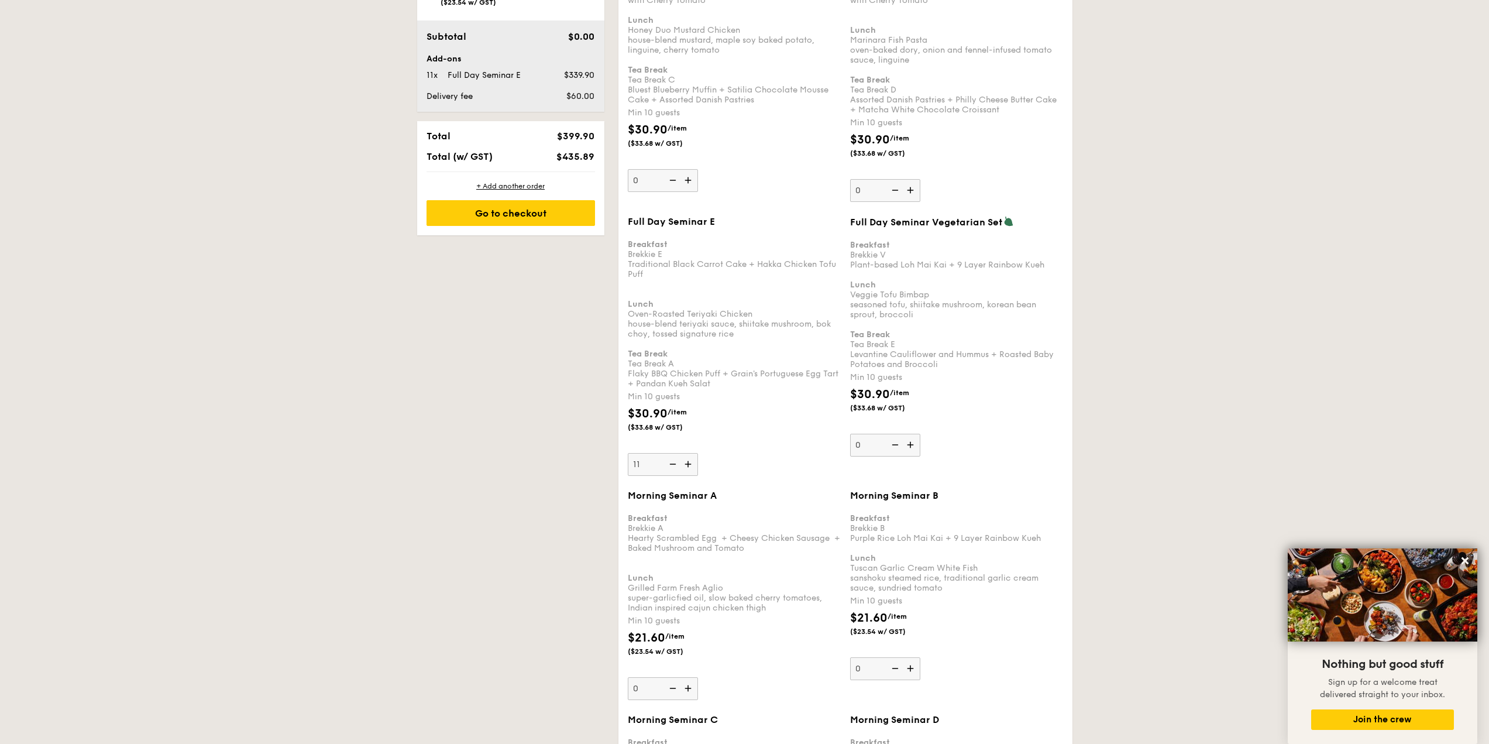
click at [689, 465] on img at bounding box center [690, 464] width 18 height 22
click at [689, 465] on input "11" at bounding box center [663, 464] width 70 height 23
click at [650, 465] on input "12" at bounding box center [663, 464] width 70 height 23
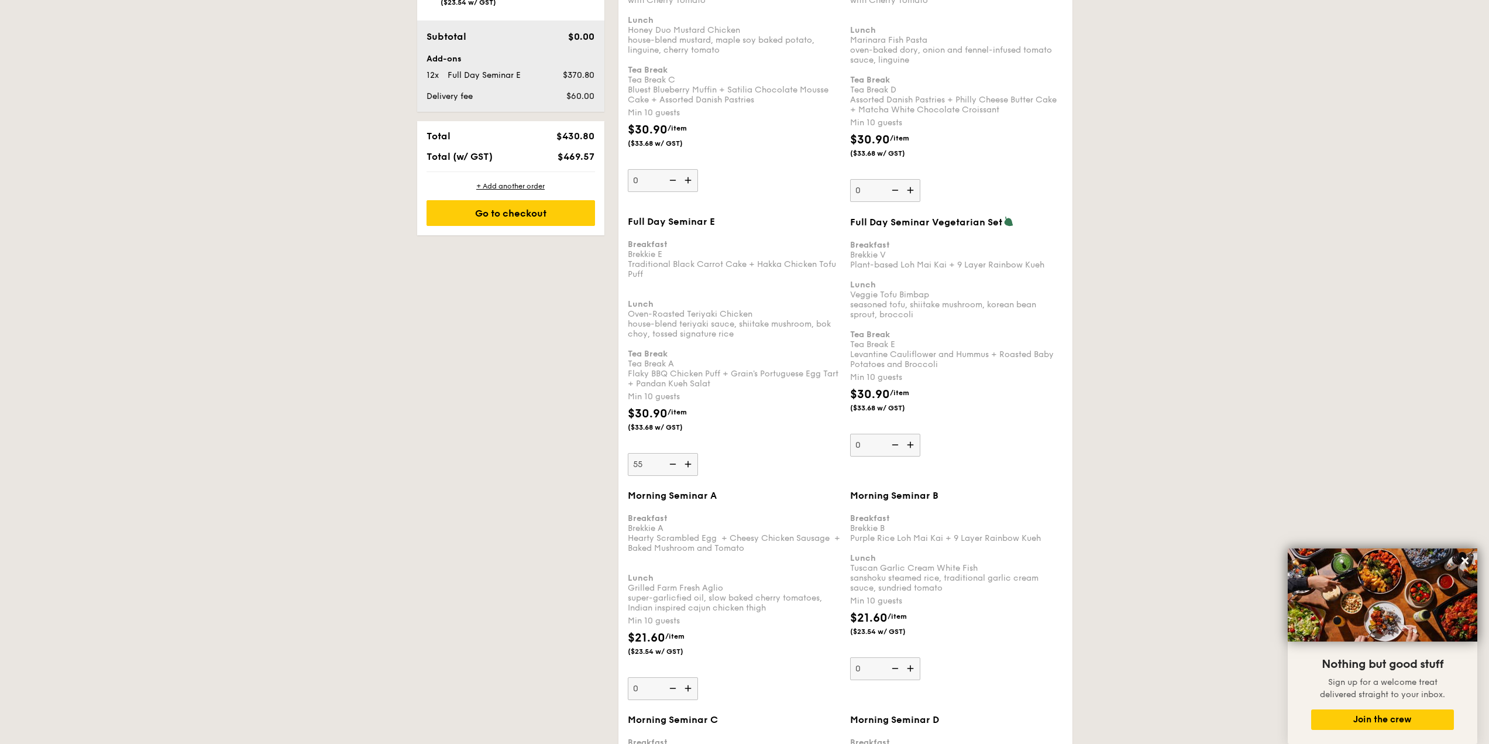
type input "55"
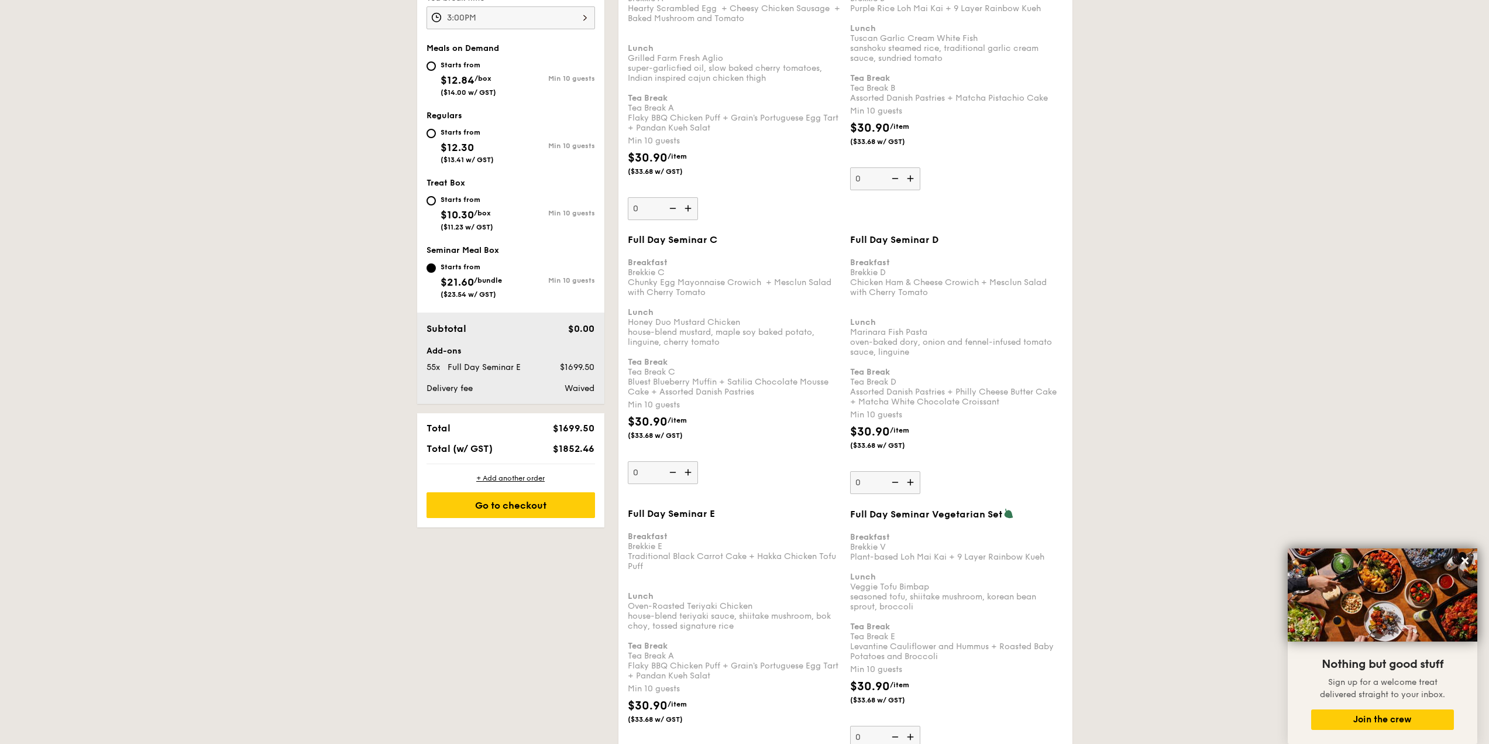
scroll to position [511, 0]
click at [516, 508] on div "Go to checkout" at bounding box center [511, 506] width 169 height 26
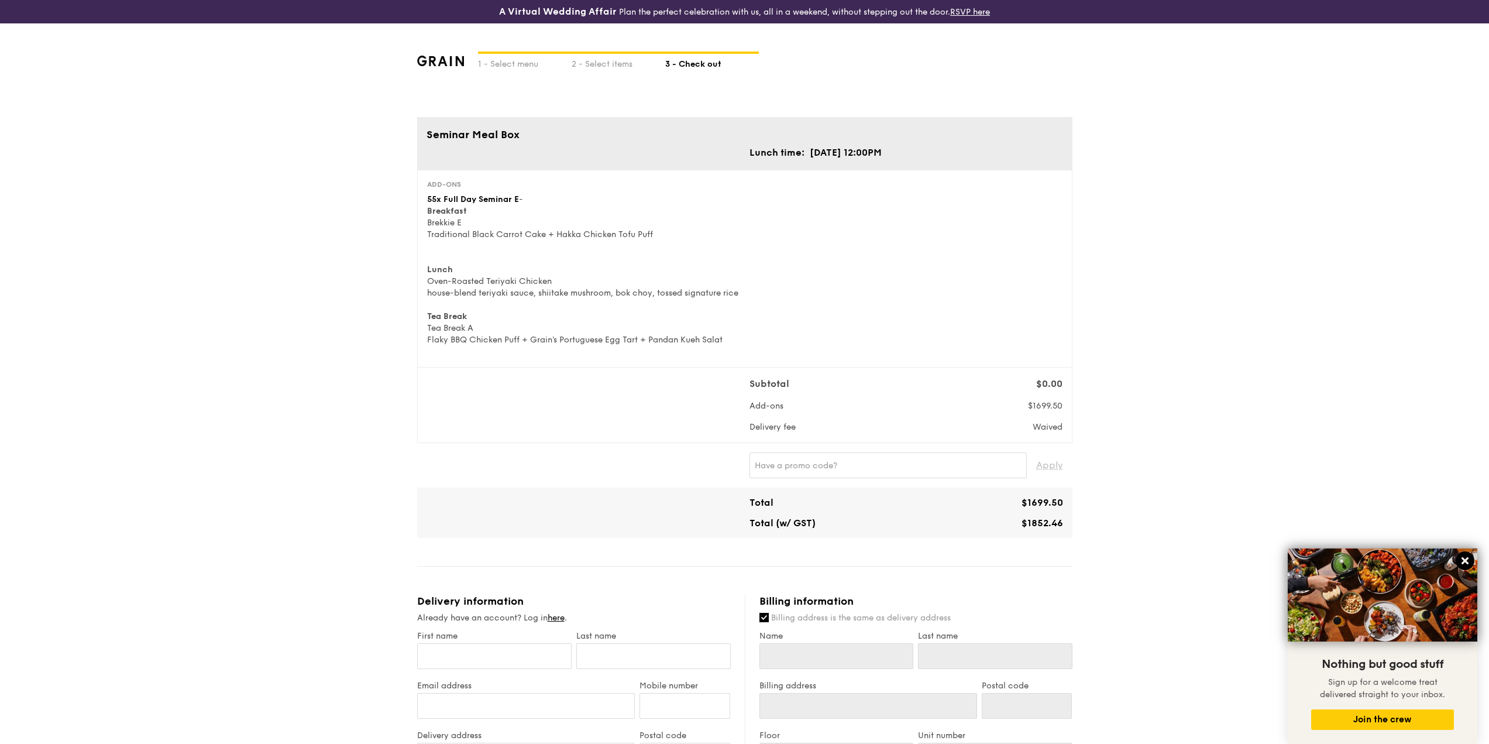
click at [1466, 558] on icon at bounding box center [1465, 560] width 11 height 11
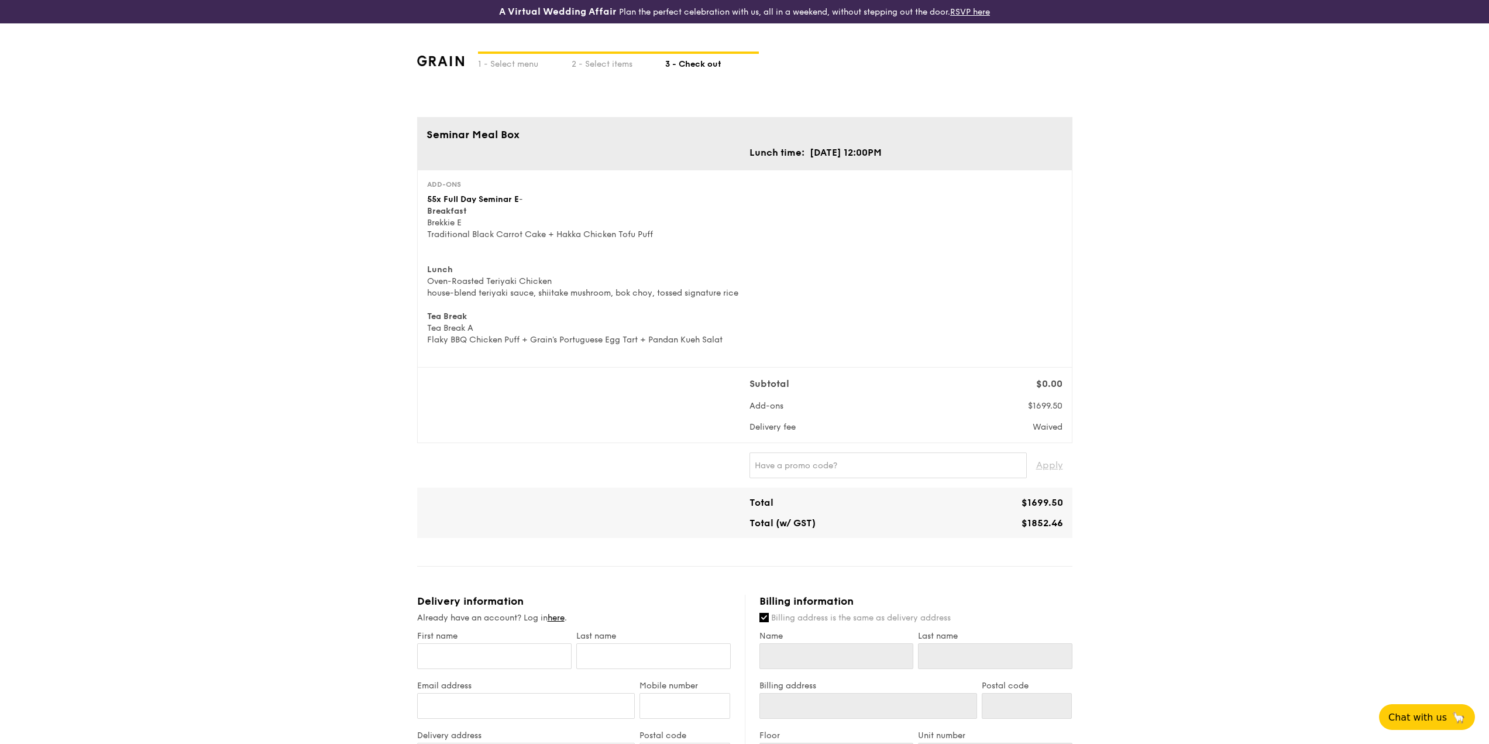
click at [1323, 551] on div "1 - Select menu 2 - Select items 3 - Check out Seminar Meal Box Lunch time: [DA…" at bounding box center [744, 618] width 1489 height 1191
